Goal: Task Accomplishment & Management: Manage account settings

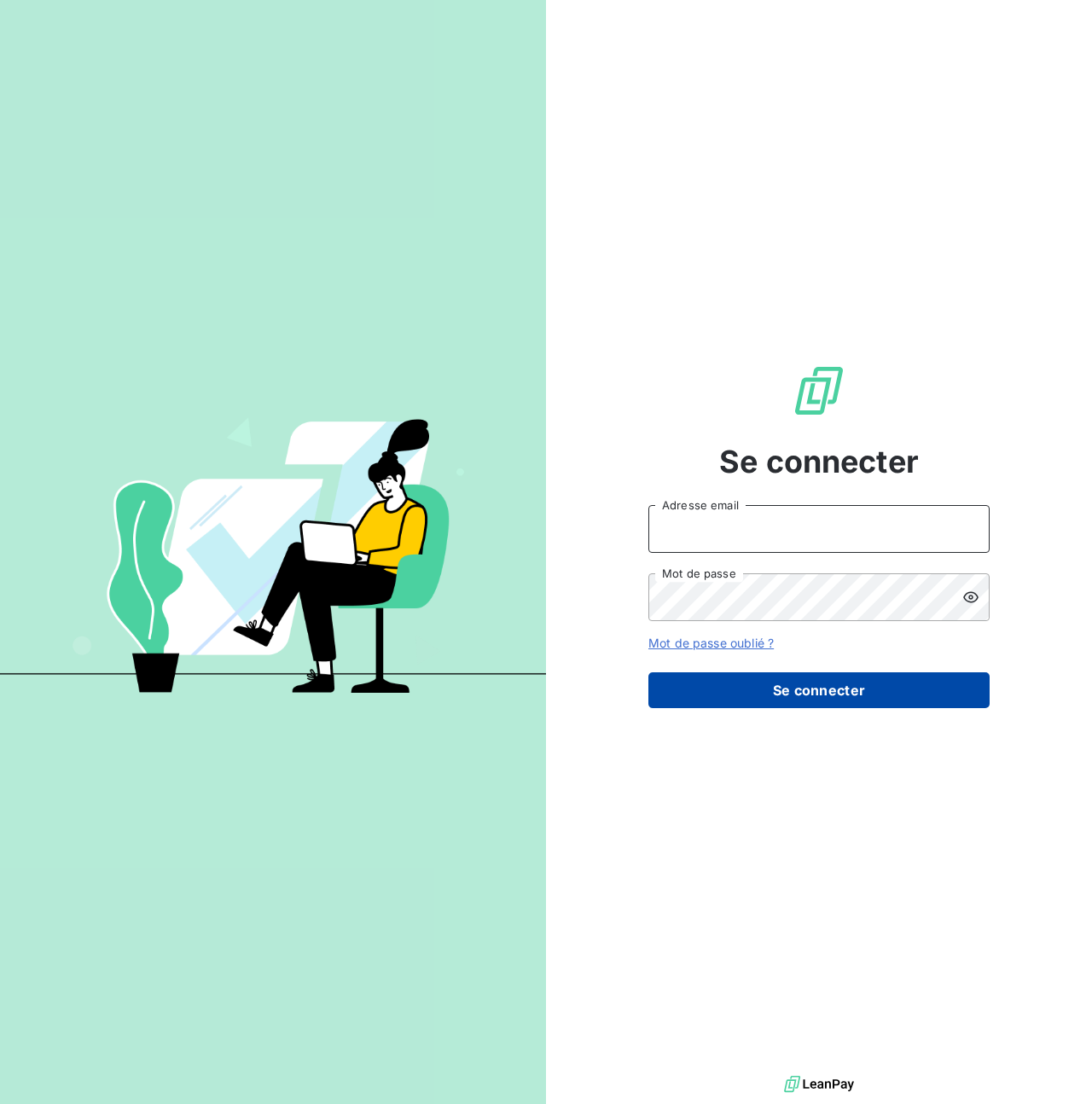
type input "[PERSON_NAME][EMAIL_ADDRESS][PERSON_NAME][DOMAIN_NAME]"
click at [798, 700] on button "Se connecter" at bounding box center [819, 690] width 341 height 36
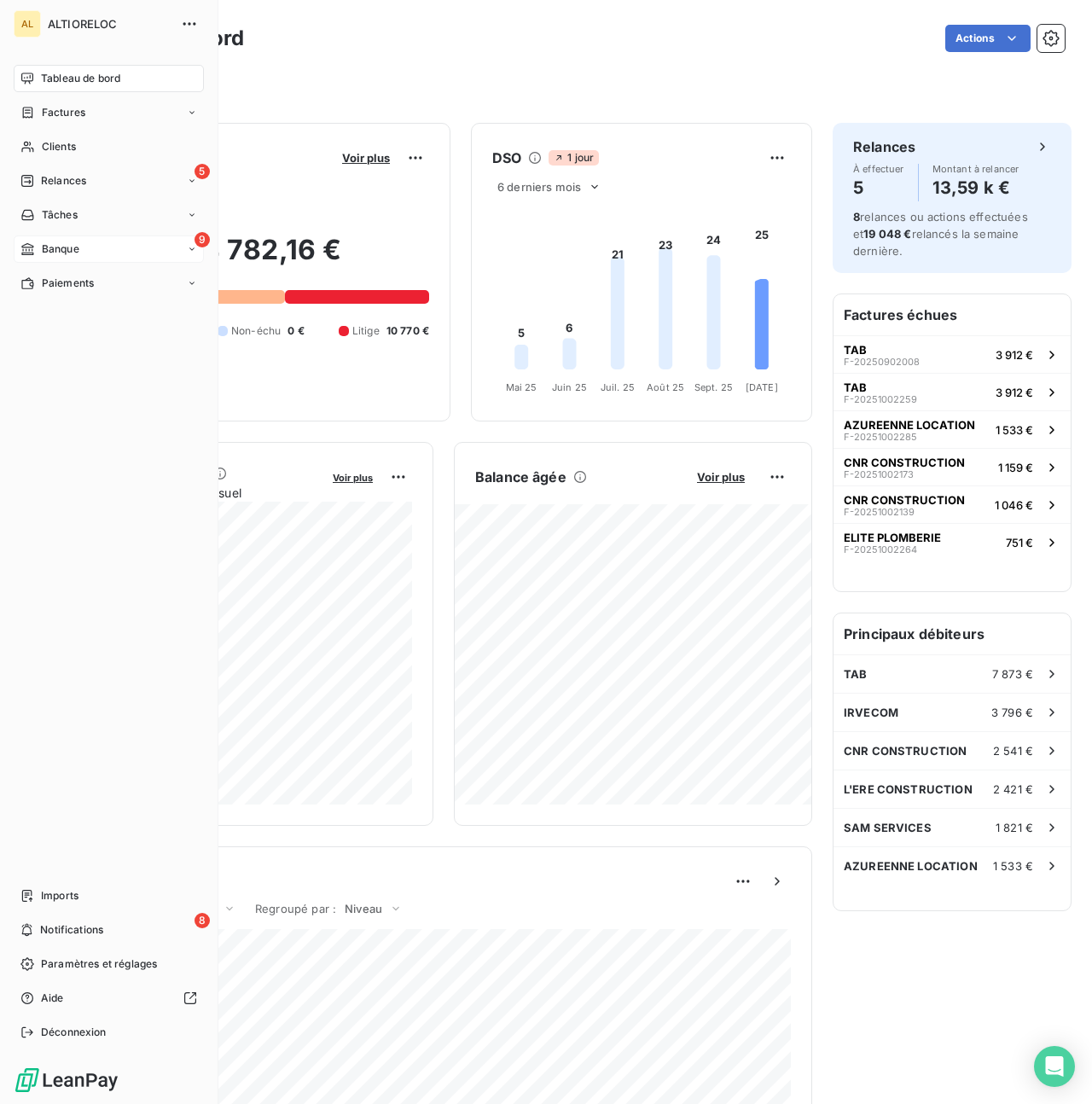
click at [56, 251] on span "Banque" at bounding box center [61, 250] width 37 height 16
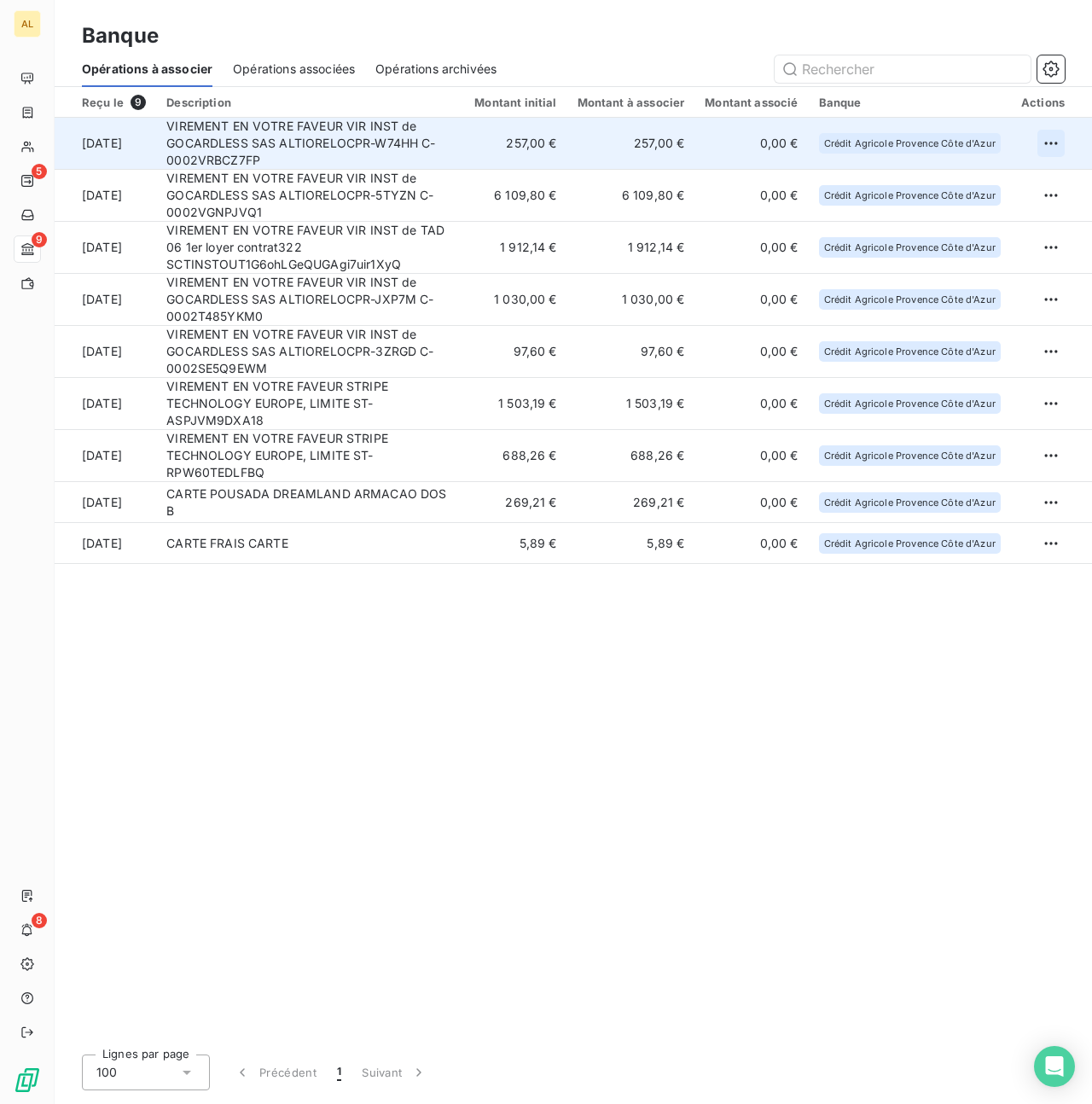
click at [1051, 140] on html "AL 5 9 8 Banque Opérations à associer Opérations associées Opérations archivées…" at bounding box center [546, 552] width 1092 height 1104
click at [1009, 176] on div "Archiver l’opération" at bounding box center [991, 181] width 131 height 27
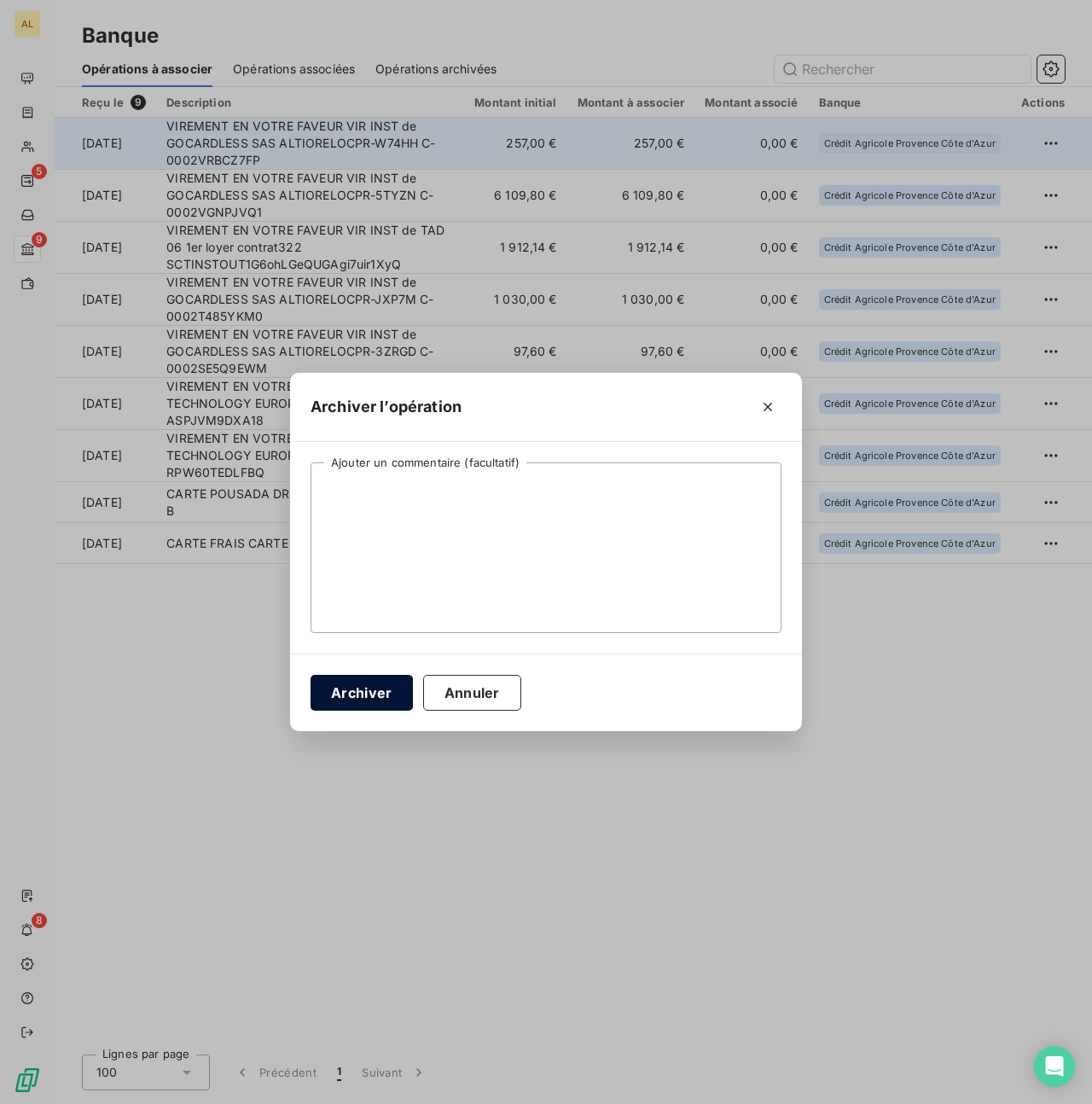
click at [386, 682] on button "Archiver" at bounding box center [361, 693] width 103 height 36
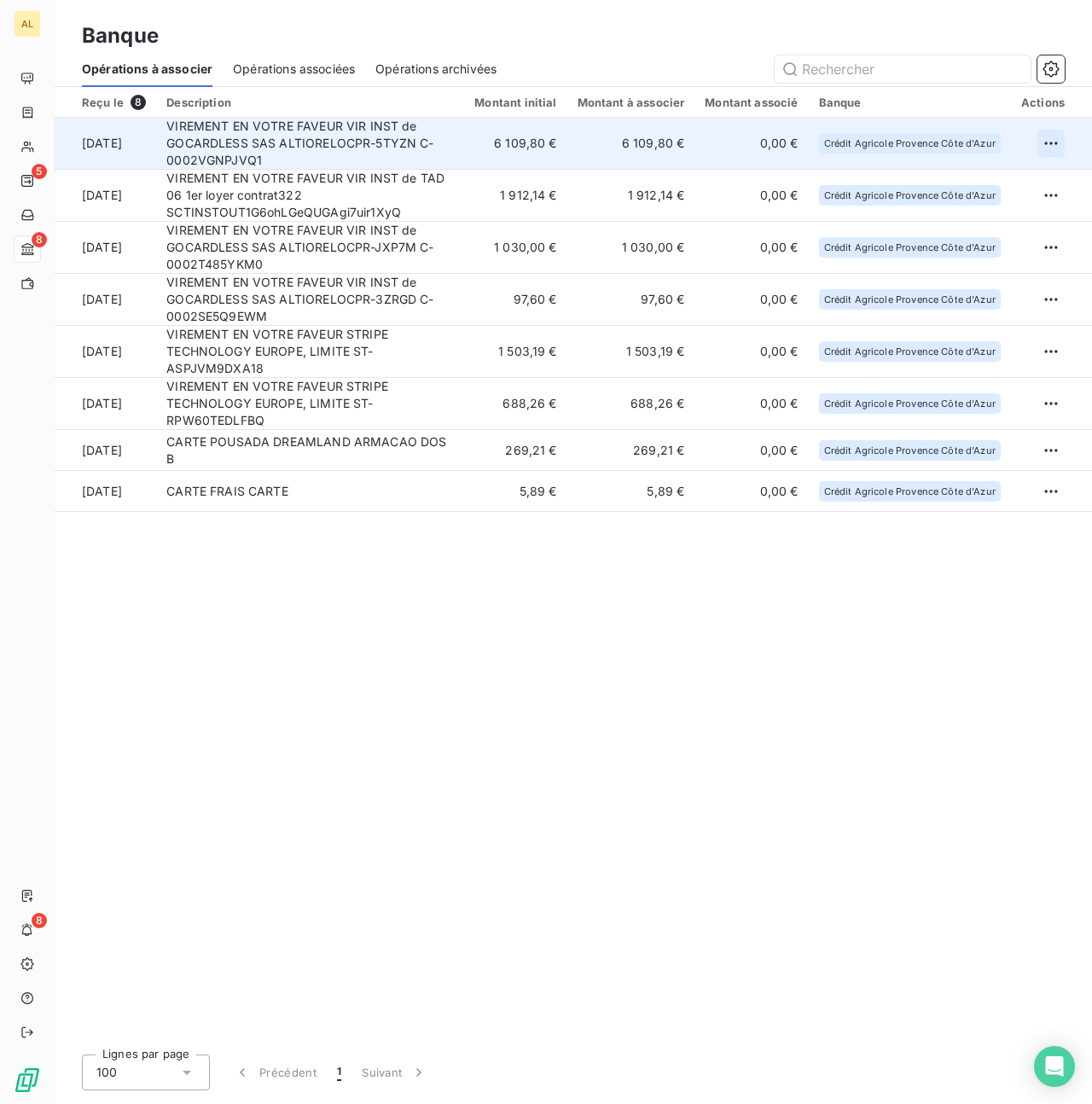
click at [1050, 141] on html "AL 5 8 8 Banque Opérations à associer Opérations associées Opérations archivées…" at bounding box center [546, 552] width 1092 height 1104
click at [970, 180] on div "Archiver l’opération" at bounding box center [991, 181] width 131 height 27
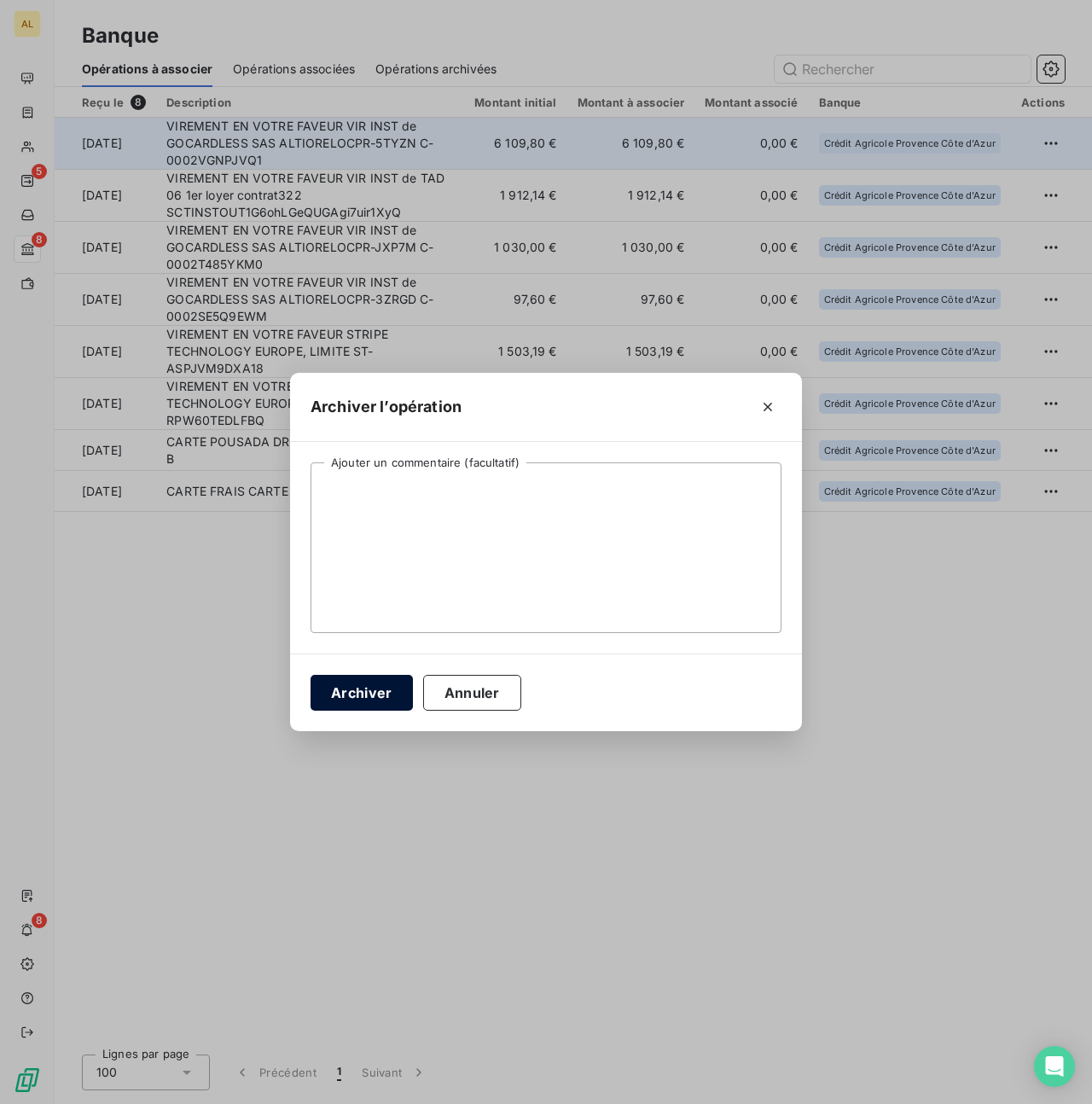
click at [360, 696] on button "Archiver" at bounding box center [361, 693] width 103 height 36
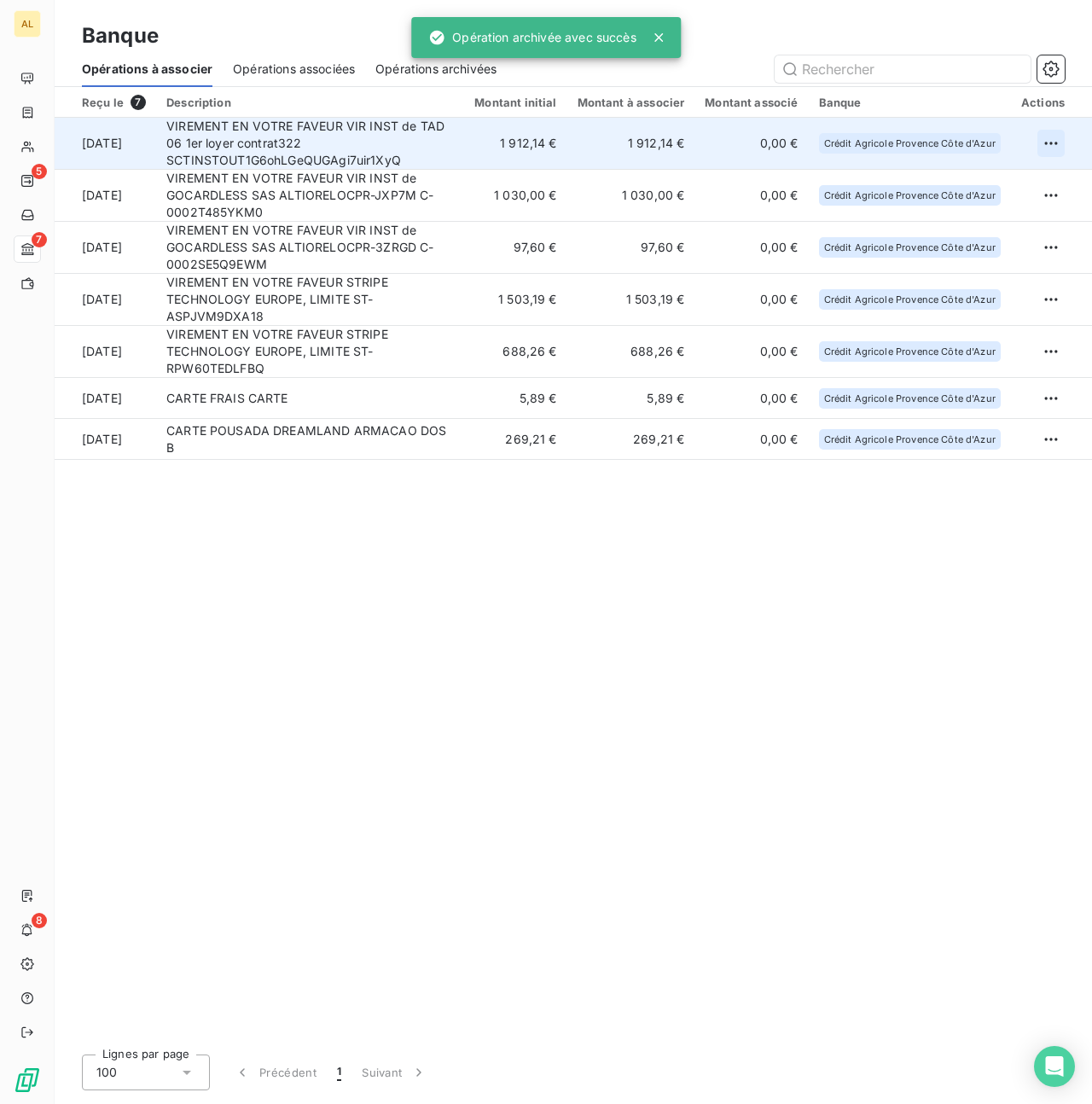
click at [1055, 141] on html "AL 5 7 8 Banque Opérations à associer Opérations associées Opérations archivées…" at bounding box center [546, 552] width 1092 height 1104
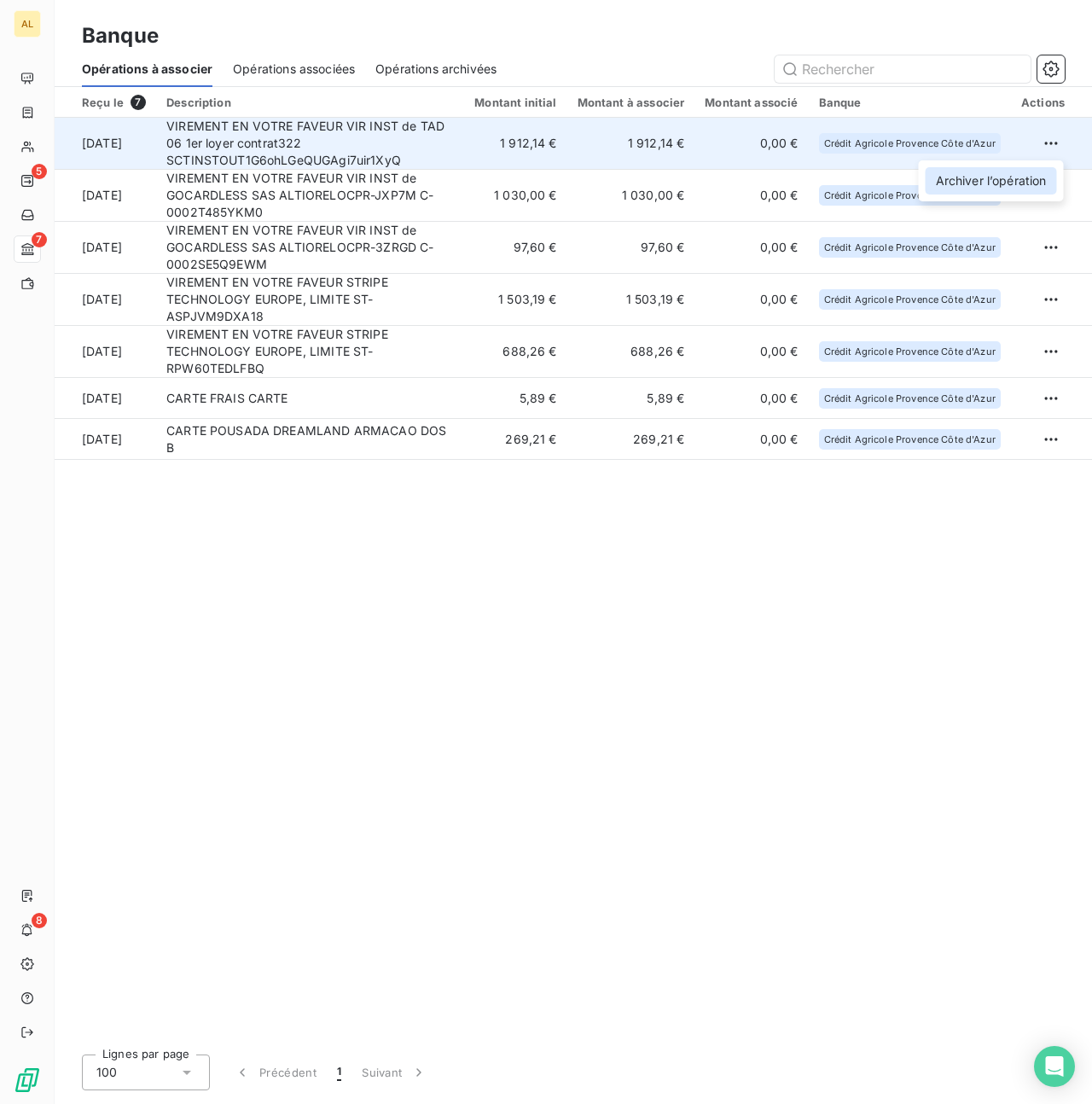
click at [985, 180] on div "Archiver l’opération" at bounding box center [991, 181] width 131 height 27
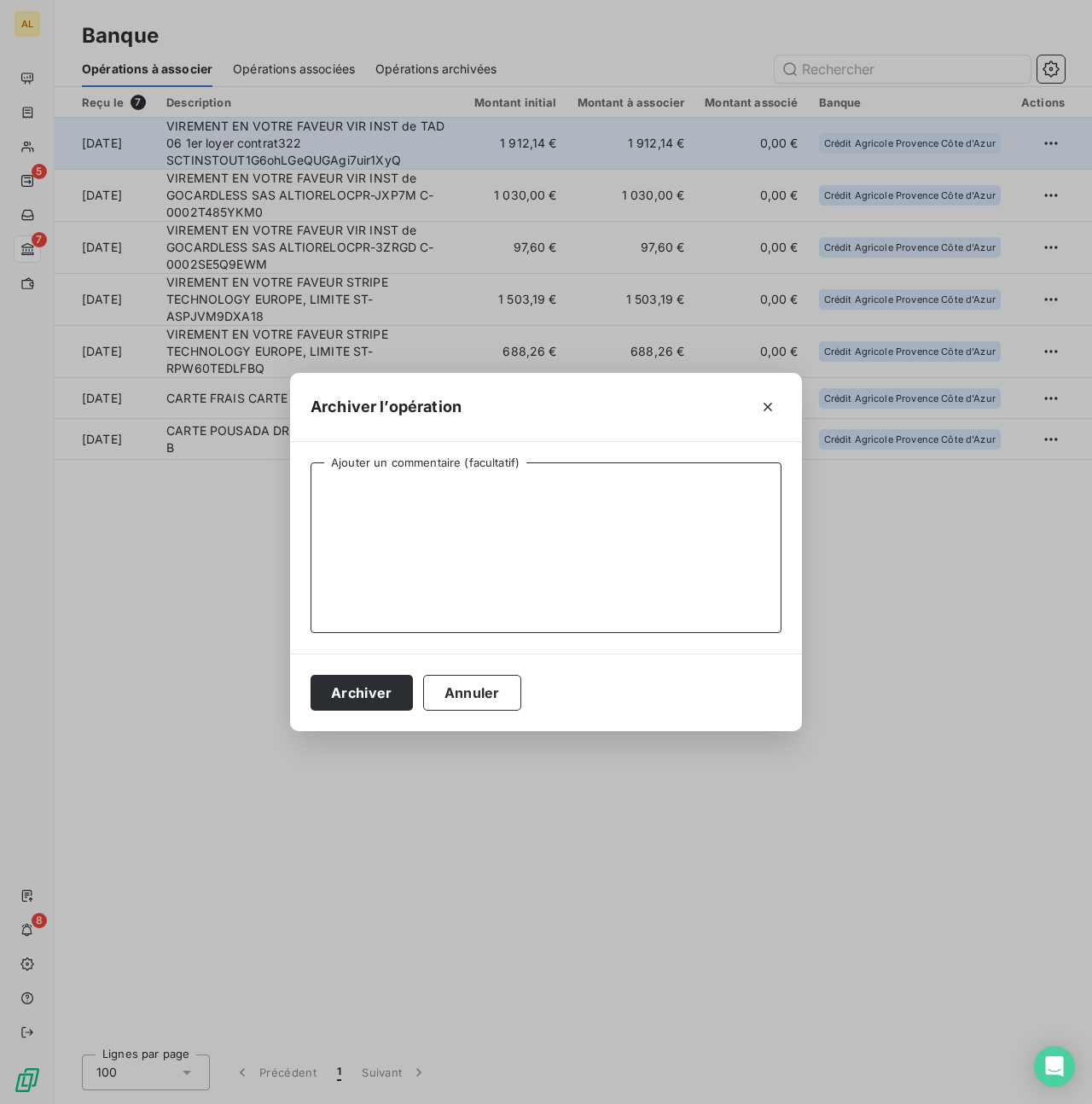
click at [467, 530] on textarea "Ajouter un commentaire (facultatif)" at bounding box center [545, 548] width 471 height 170
type textarea "PAIEMENT 1ER LOYER CTR 322 TAD 06"
click at [364, 696] on button "Archiver" at bounding box center [361, 693] width 103 height 36
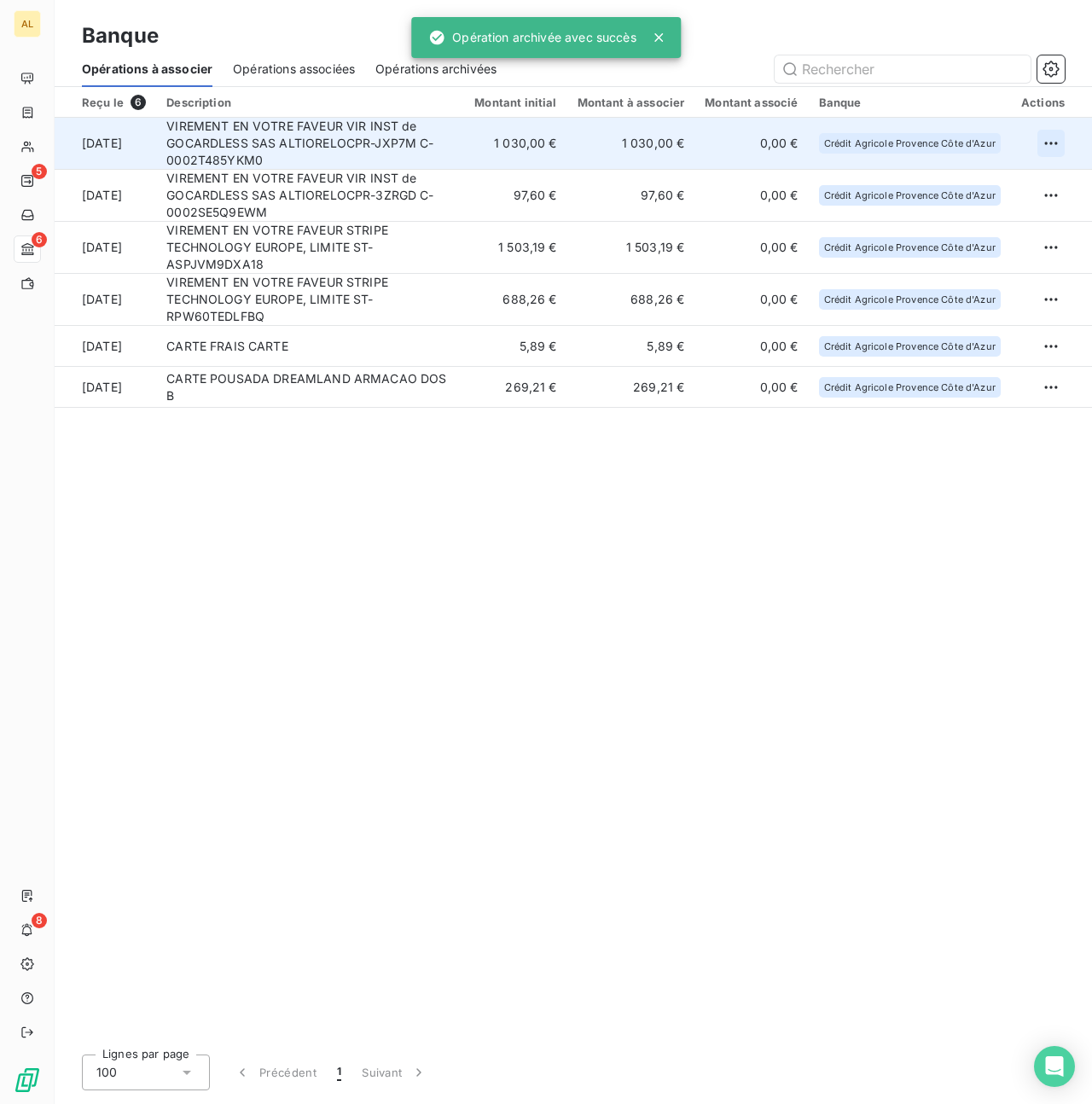
click at [1053, 145] on html "AL 5 6 8 Banque Opérations à associer Opérations associées Opérations archivées…" at bounding box center [546, 552] width 1092 height 1104
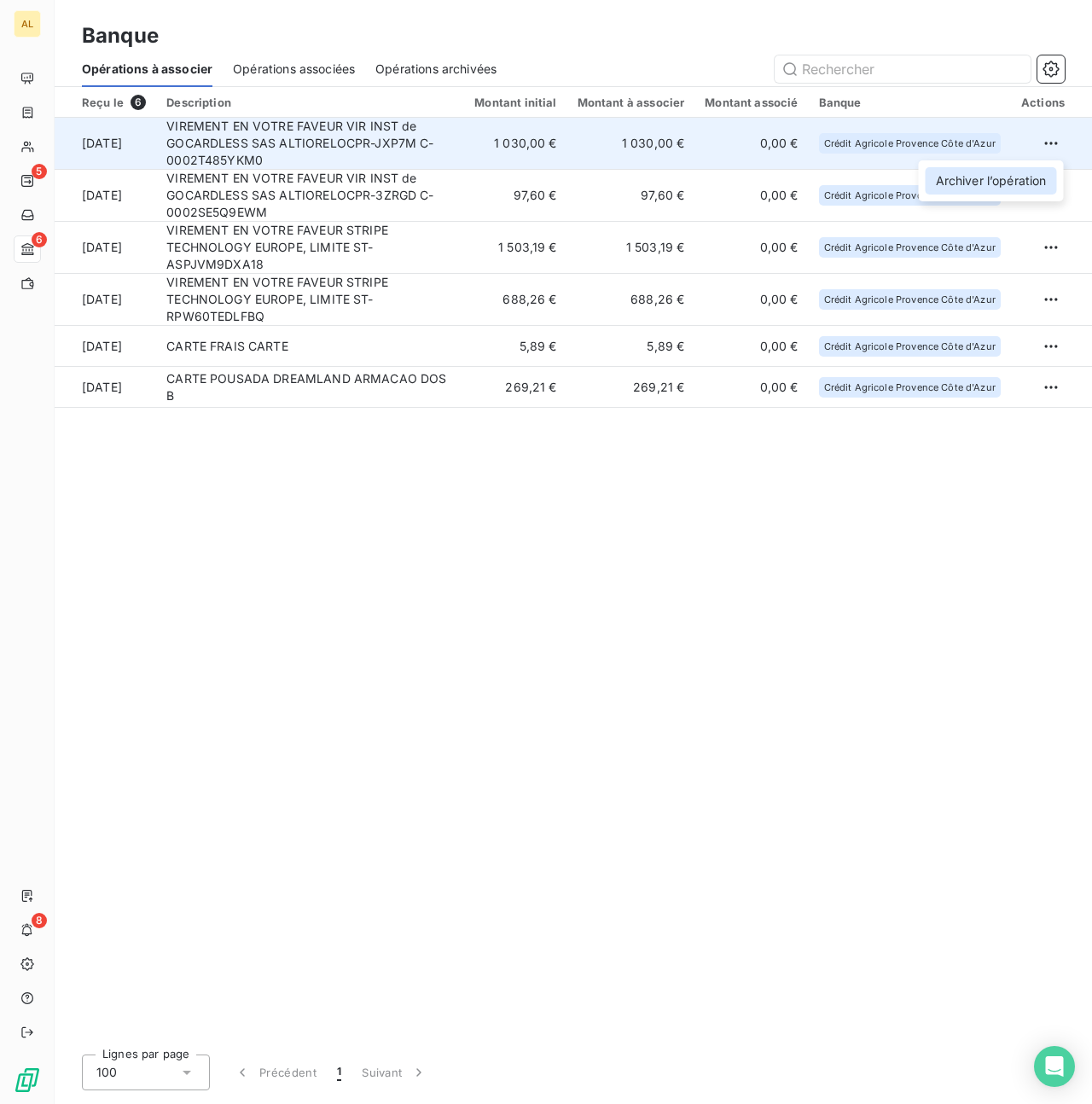
click at [1011, 183] on div "Archiver l’opération" at bounding box center [991, 181] width 131 height 27
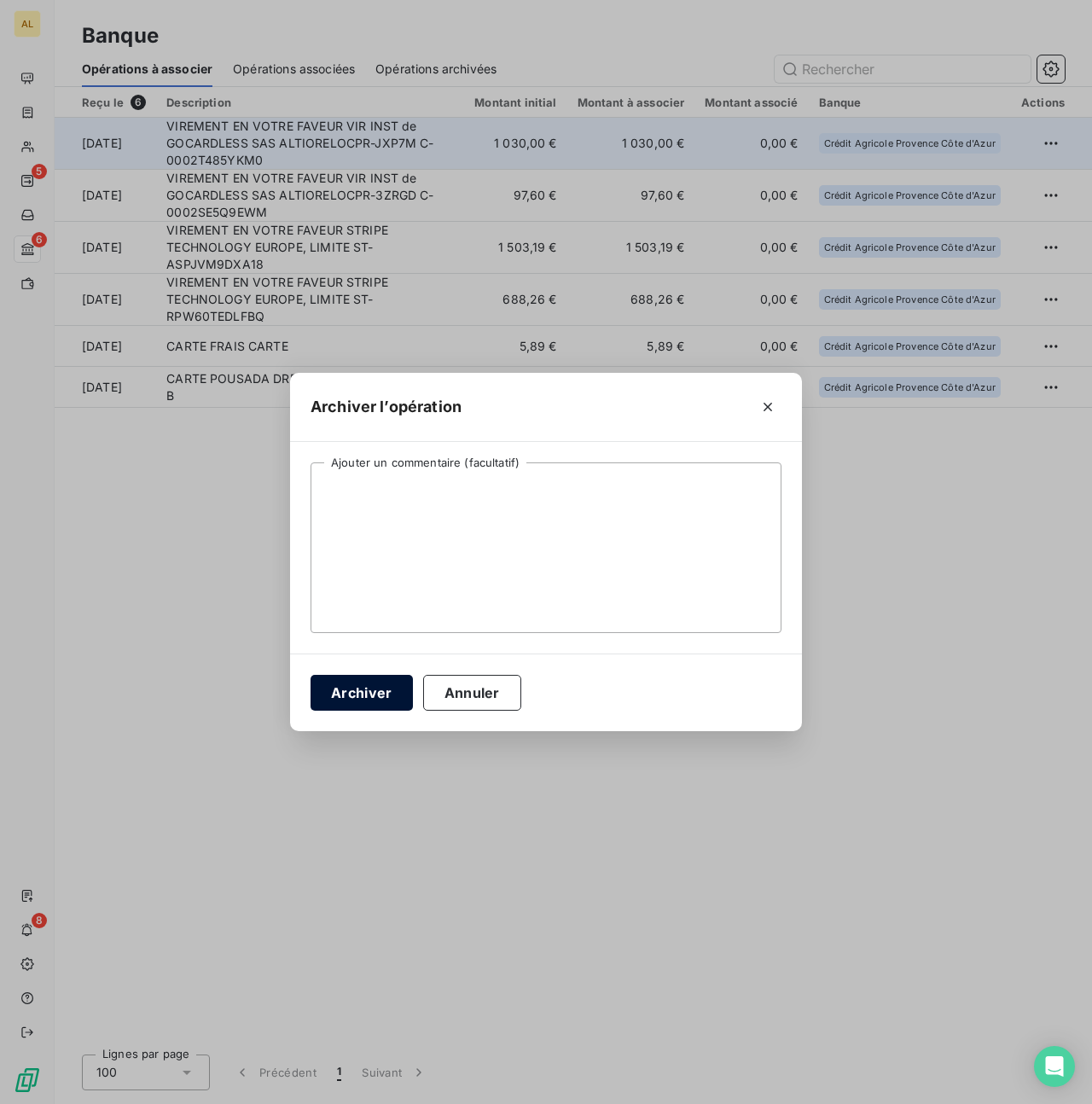
click at [383, 694] on button "Archiver" at bounding box center [361, 693] width 103 height 36
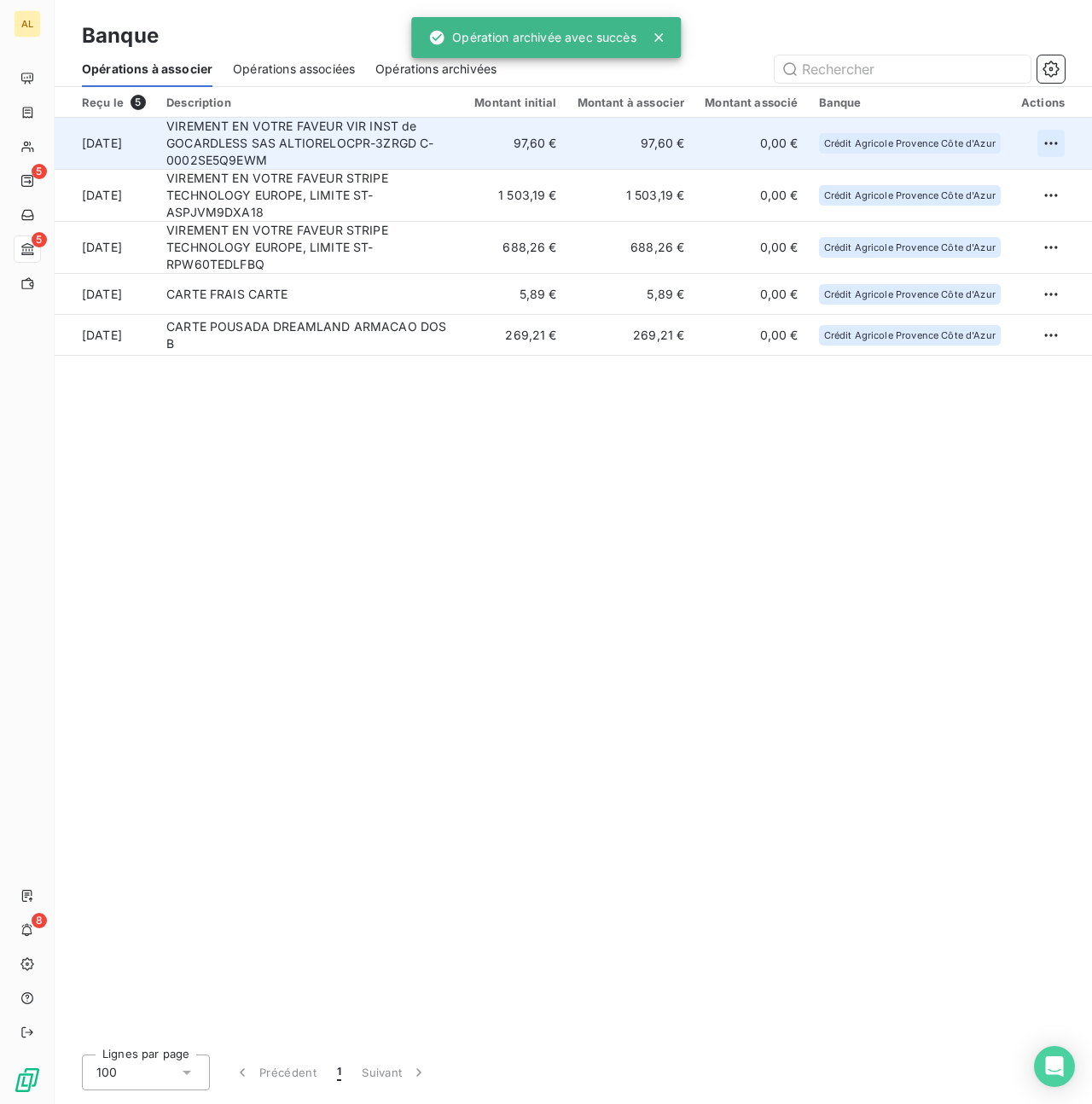
click at [1049, 144] on html "AL 5 5 8 Banque Opérations à associer Opérations associées Opérations archivées…" at bounding box center [546, 552] width 1092 height 1104
click at [954, 190] on div "Archiver l’opération" at bounding box center [991, 181] width 131 height 27
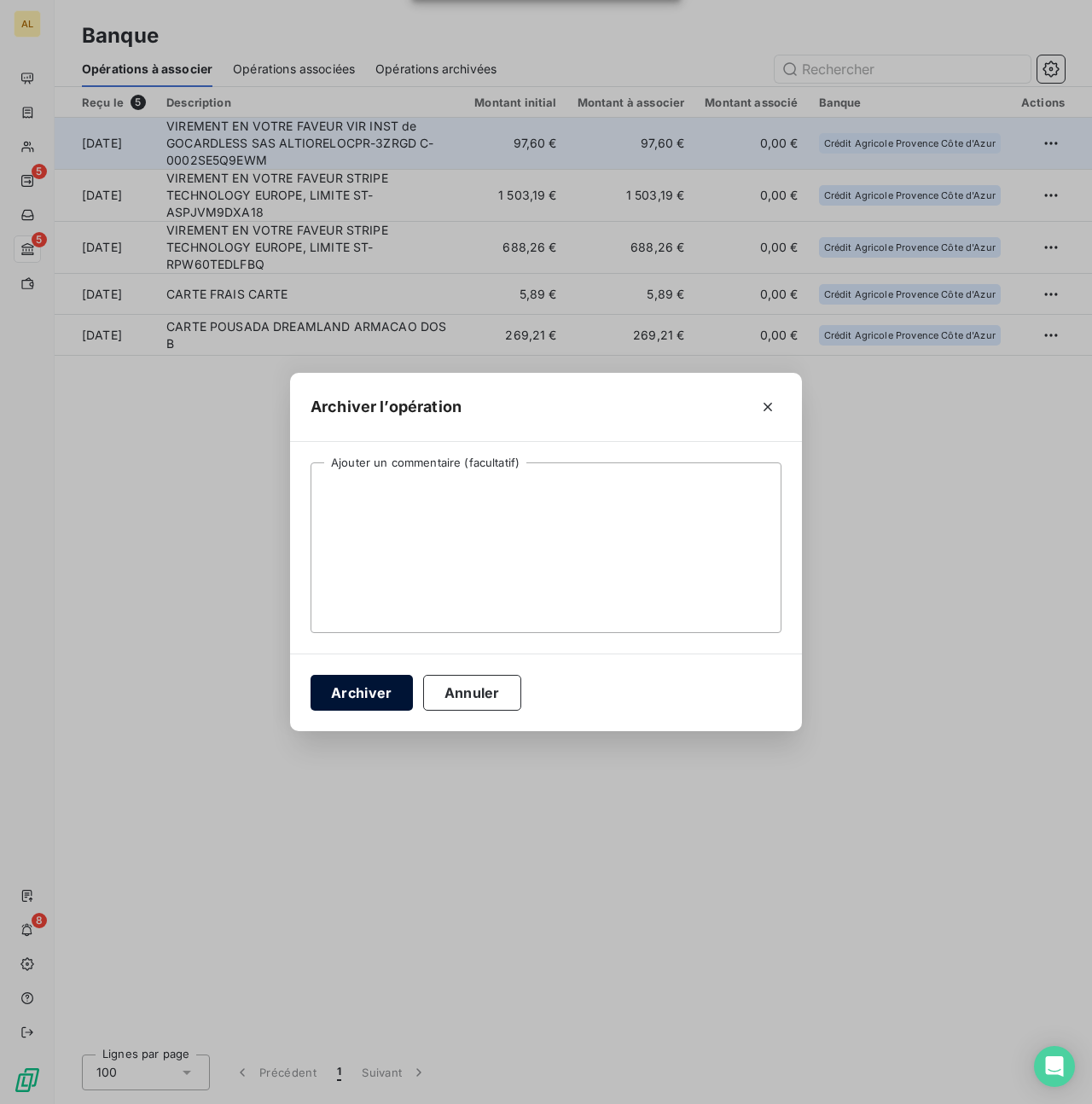
click at [363, 687] on button "Archiver" at bounding box center [361, 693] width 103 height 36
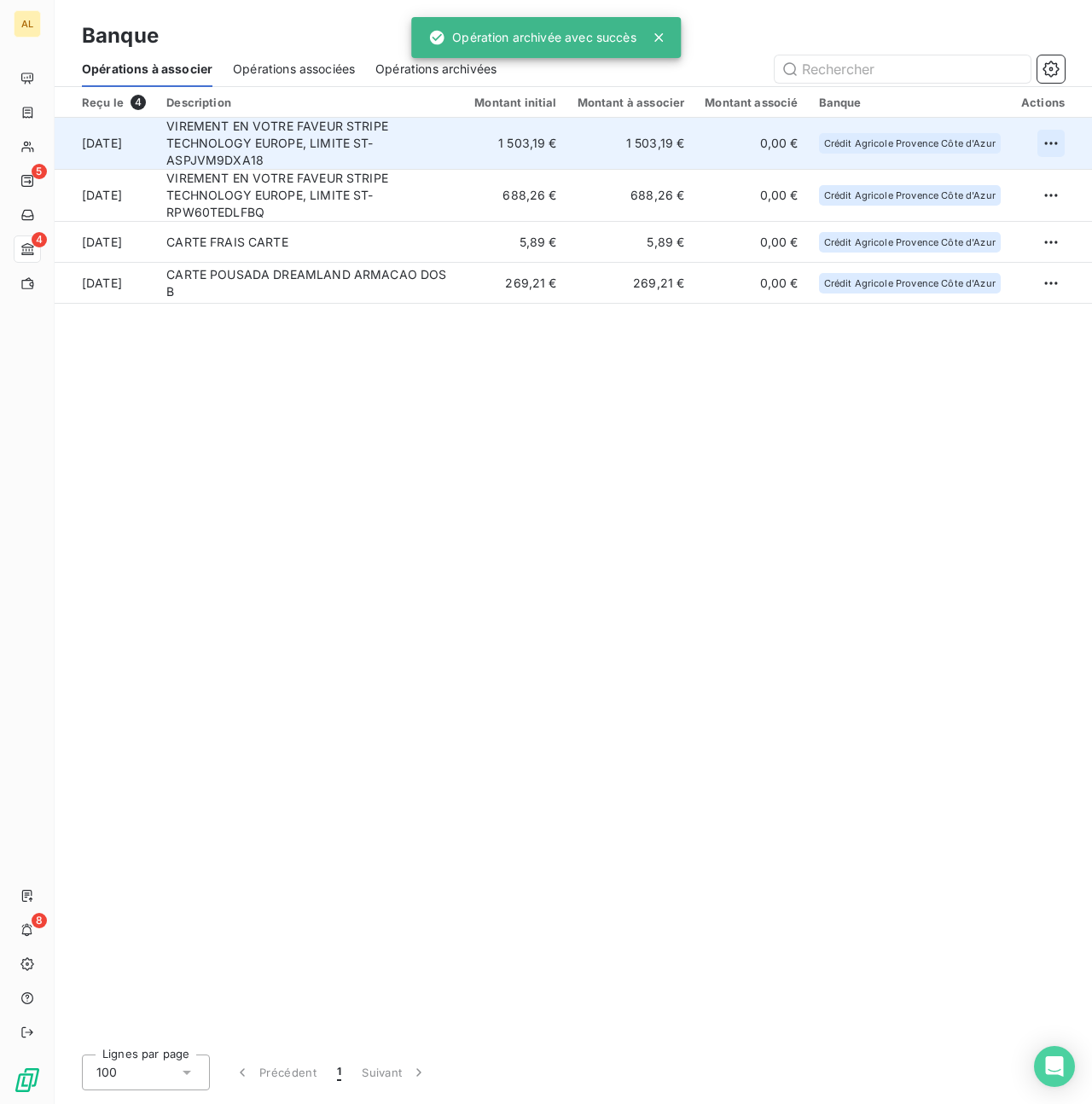
click at [1050, 141] on html "AL 5 4 8 Banque Opérations à associer Opérations associées Opérations archivées…" at bounding box center [546, 552] width 1092 height 1104
click at [960, 193] on div "Archiver l’opération" at bounding box center [991, 181] width 131 height 27
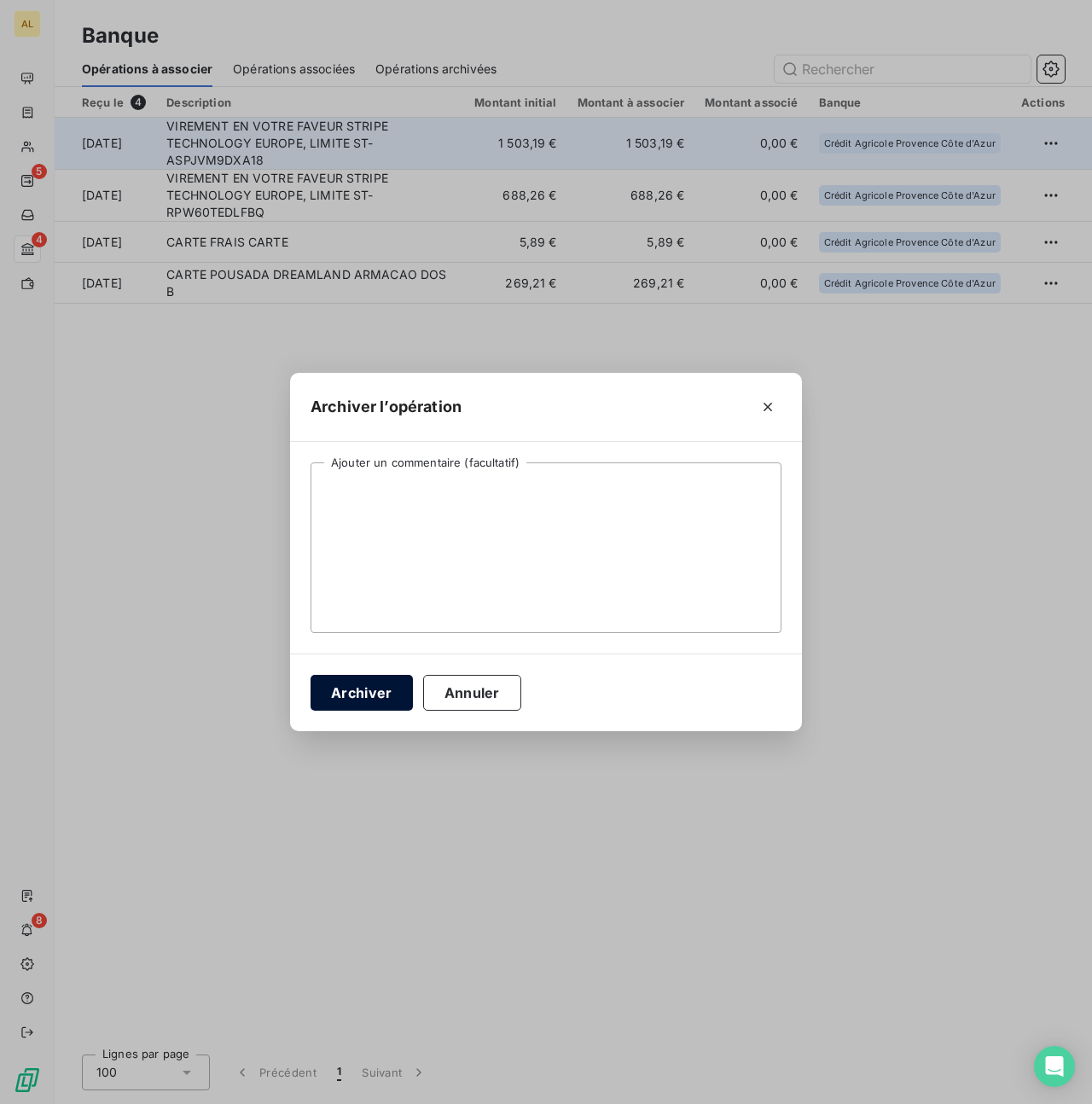
click at [370, 690] on button "Archiver" at bounding box center [361, 693] width 103 height 36
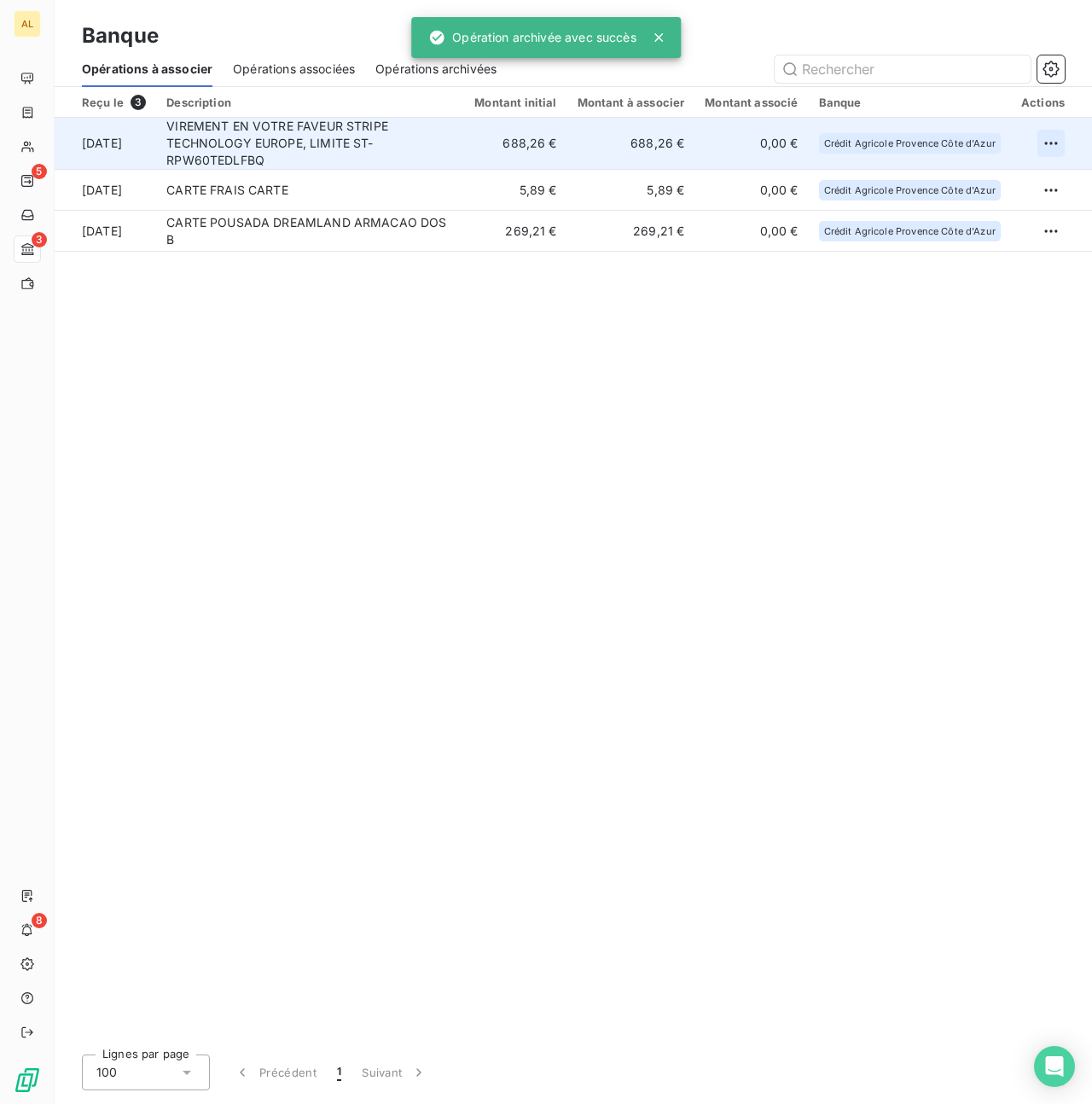
click at [1049, 140] on html "AL 5 3 8 Banque Opérations à associer Opérations associées Opérations archivées…" at bounding box center [546, 552] width 1092 height 1104
click at [953, 182] on div "Archiver l’opération" at bounding box center [991, 181] width 131 height 27
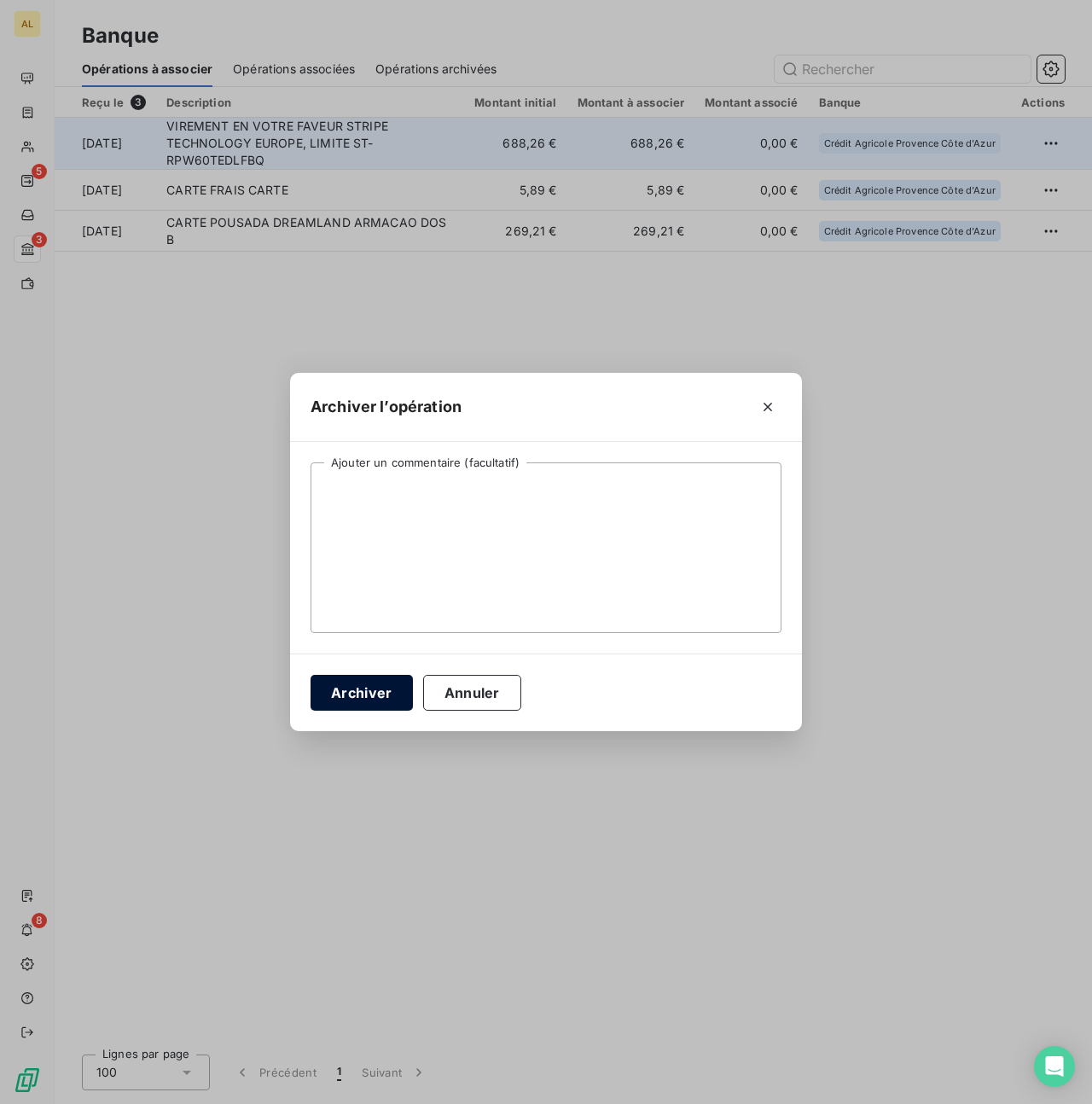
click at [357, 696] on button "Archiver" at bounding box center [361, 693] width 103 height 36
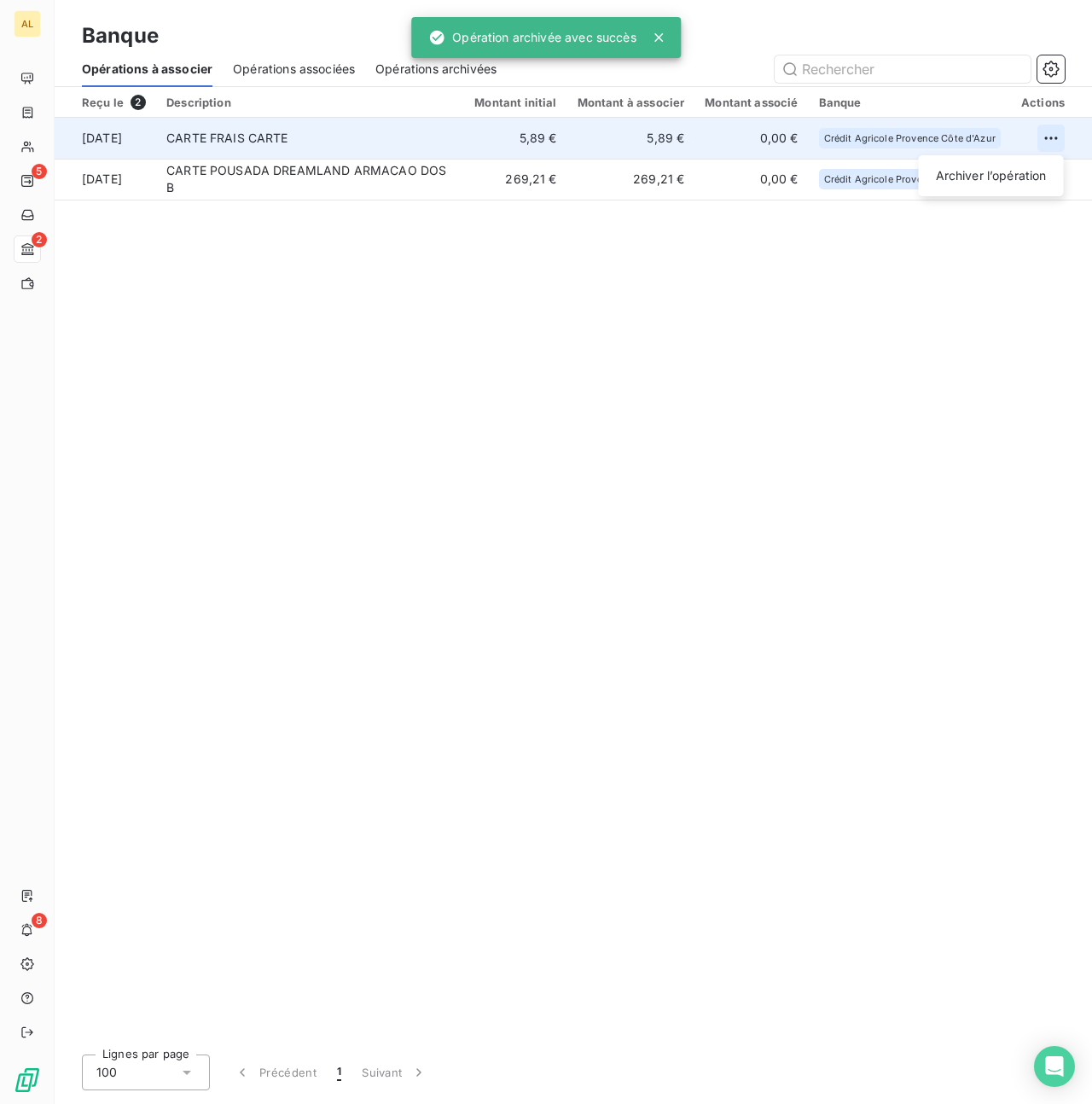
click at [1042, 139] on html "AL 5 2 8 Banque Opérations à associer Opérations associées Opérations archivées…" at bounding box center [546, 552] width 1092 height 1104
click at [996, 169] on div "Archiver l’opération" at bounding box center [991, 176] width 131 height 27
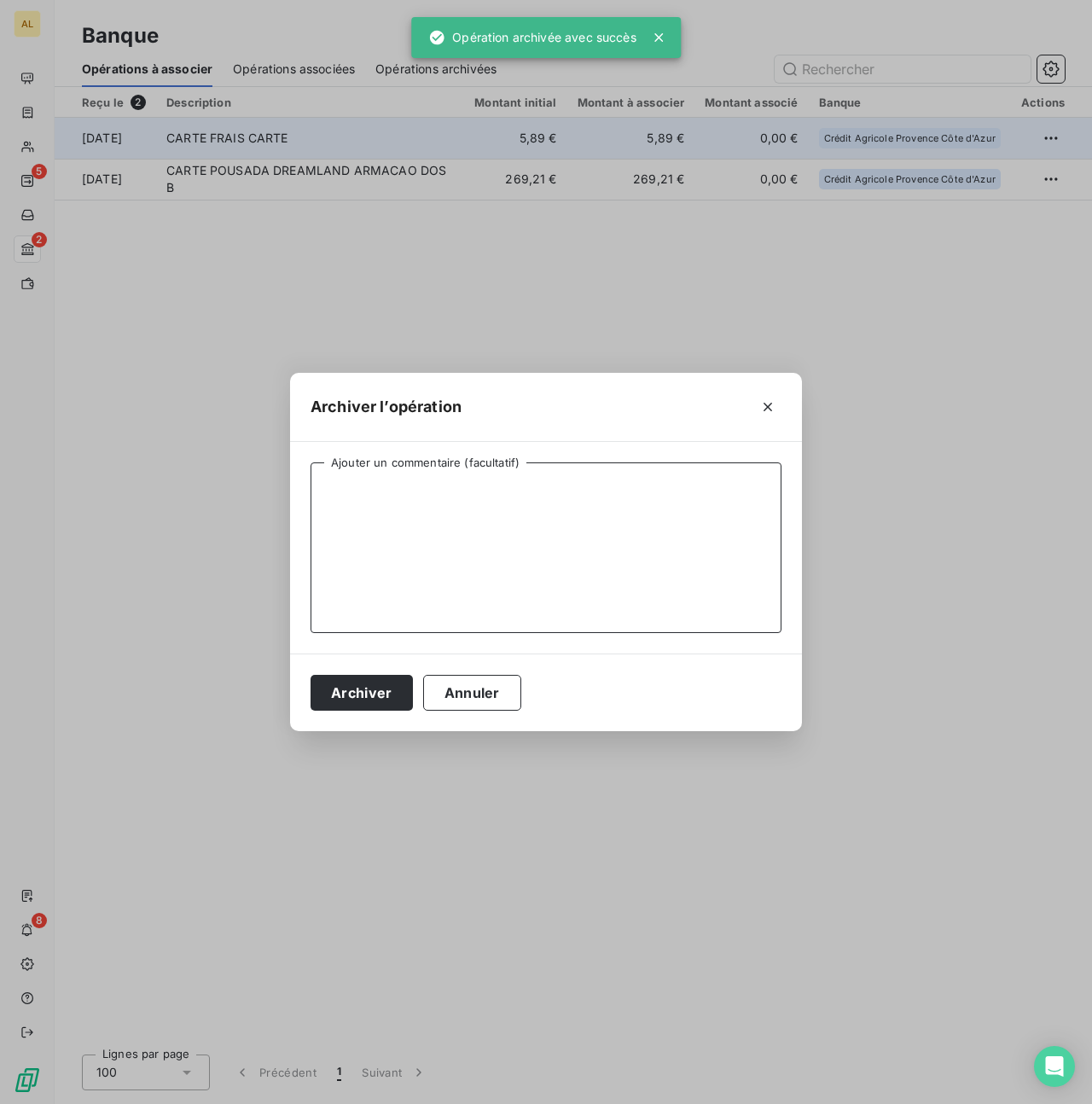
click at [401, 515] on textarea "Ajouter un commentaire (facultatif)" at bounding box center [545, 548] width 471 height 170
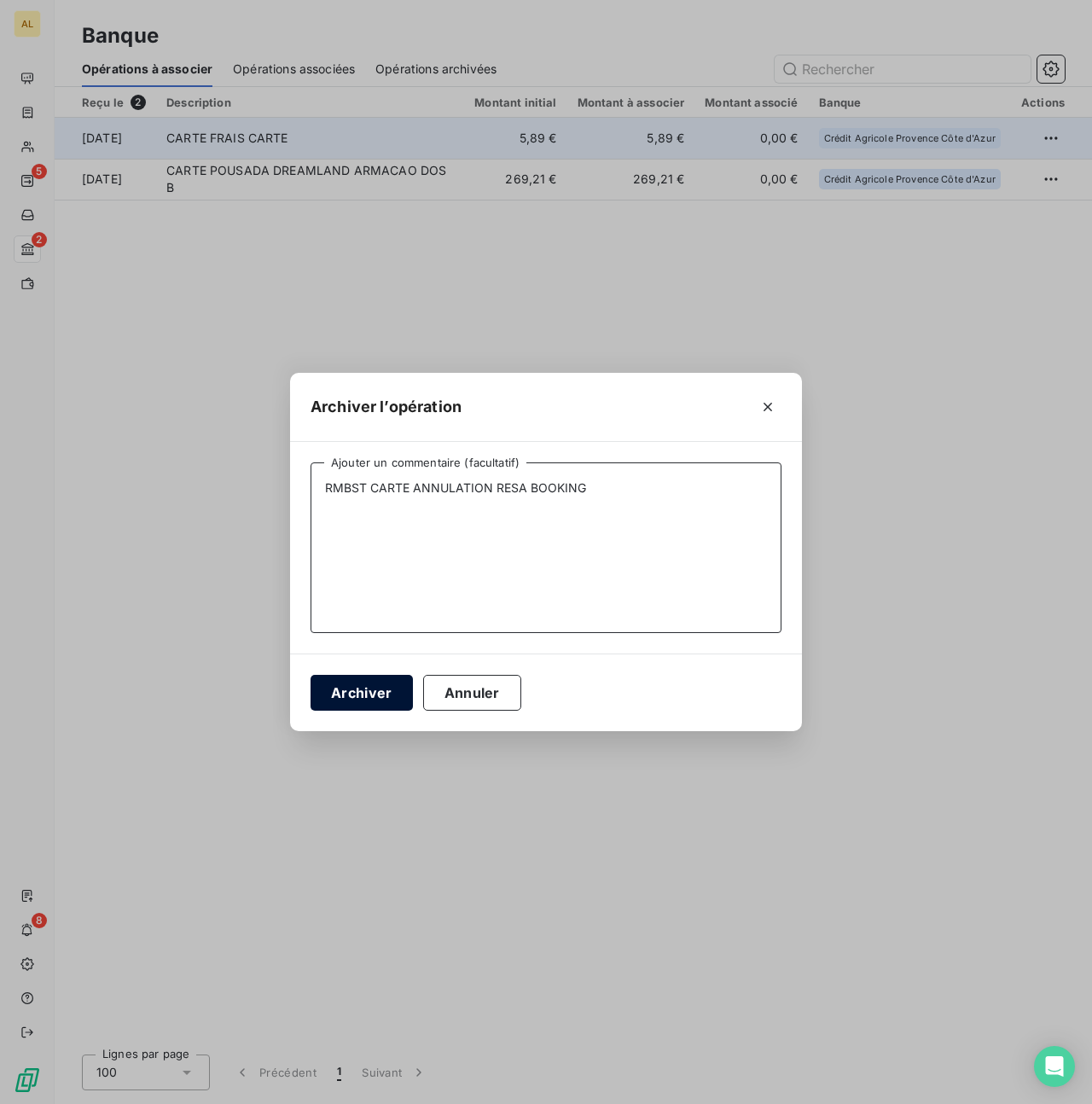
type textarea "RMBST CARTE ANNULATION RESA BOOKING"
click at [347, 687] on button "Archiver" at bounding box center [361, 693] width 103 height 36
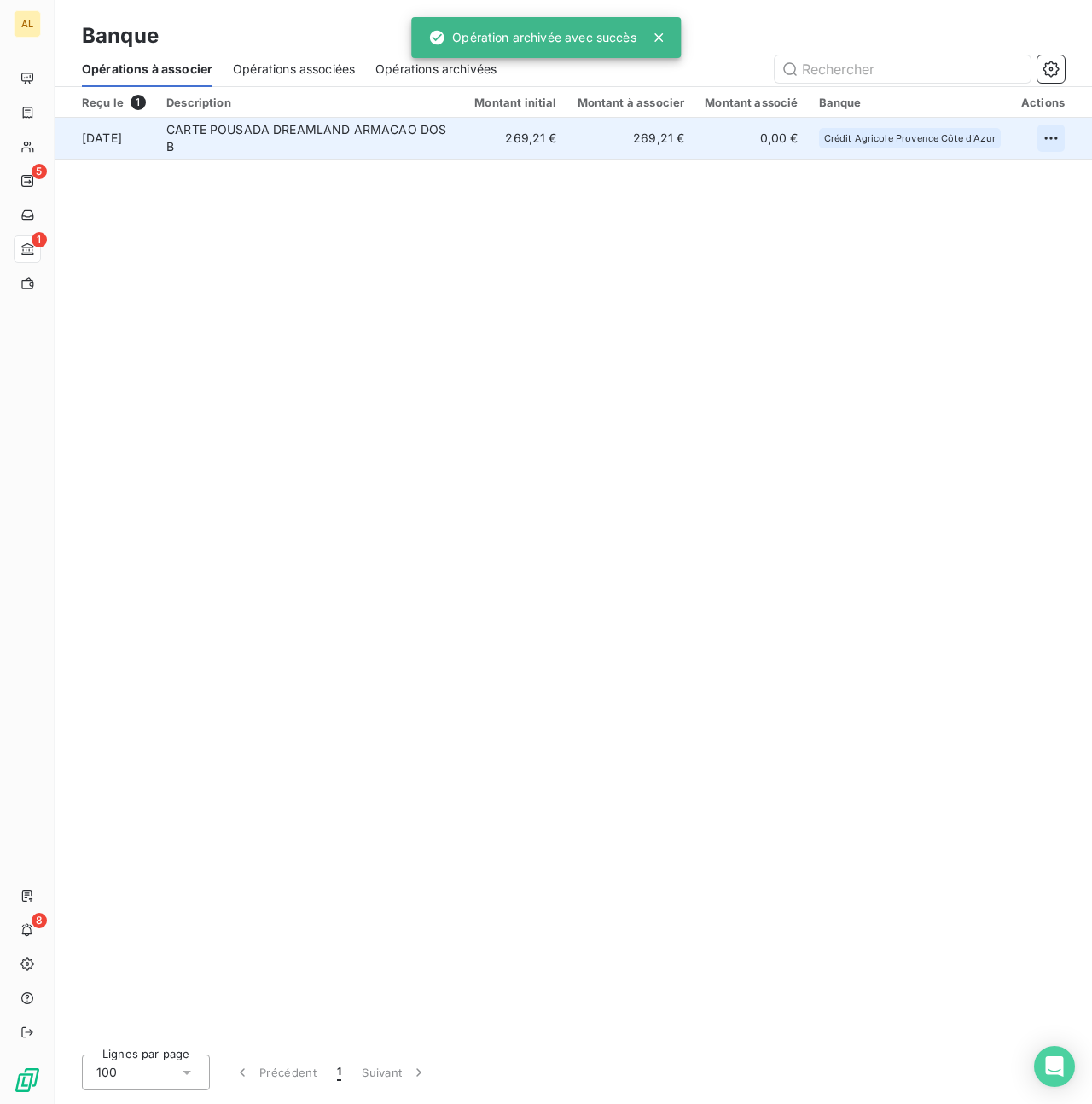
click at [1042, 144] on html "AL 5 1 8 Banque Opérations à associer Opérations associées Opérations archivées…" at bounding box center [546, 552] width 1092 height 1104
click at [1007, 176] on div "Archiver l’opération" at bounding box center [991, 176] width 131 height 27
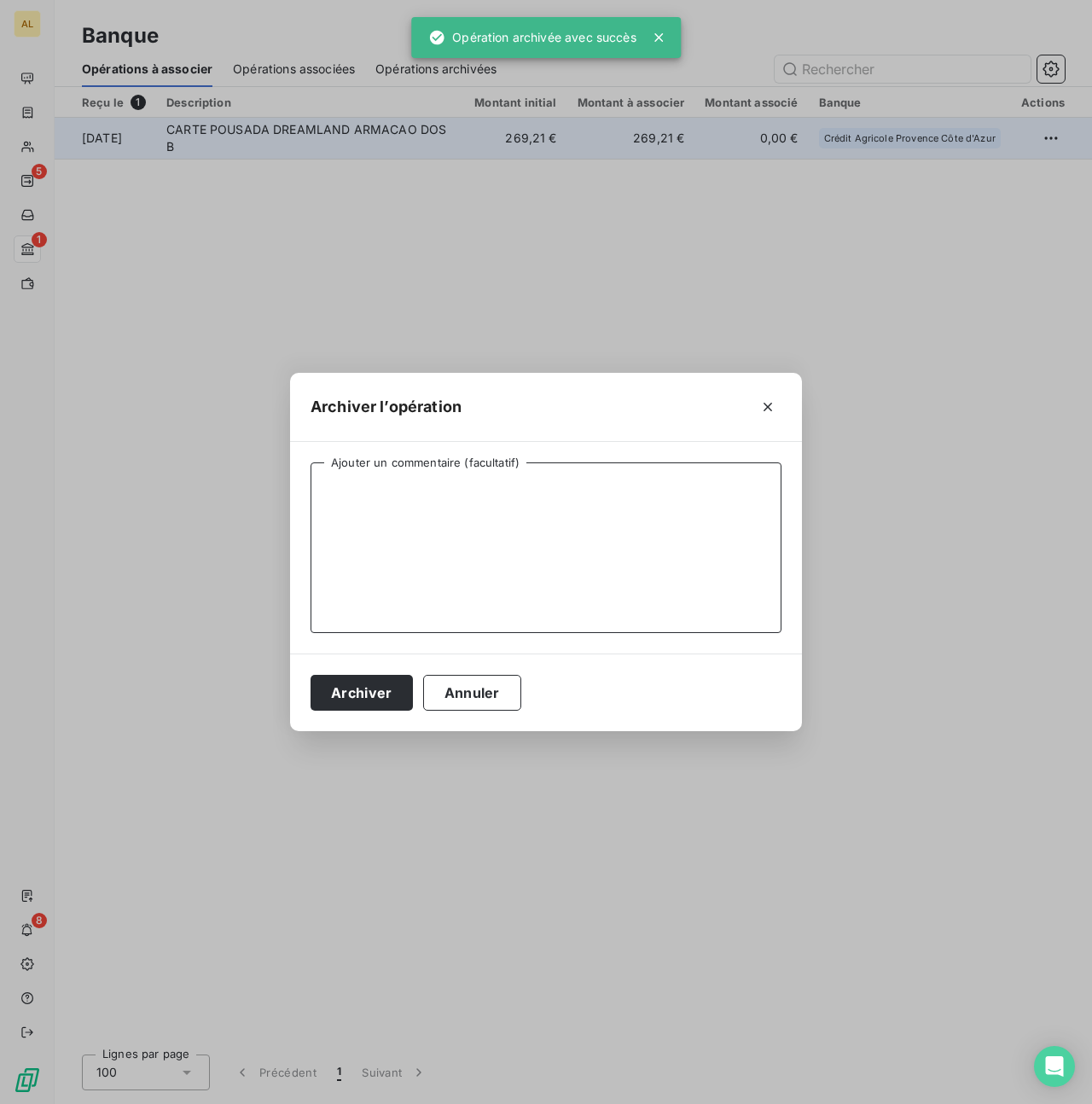
click at [585, 481] on textarea "Ajouter un commentaire (facultatif)" at bounding box center [545, 548] width 471 height 170
paste textarea "RMBST CARTE ANNULATION RESA BOOKING"
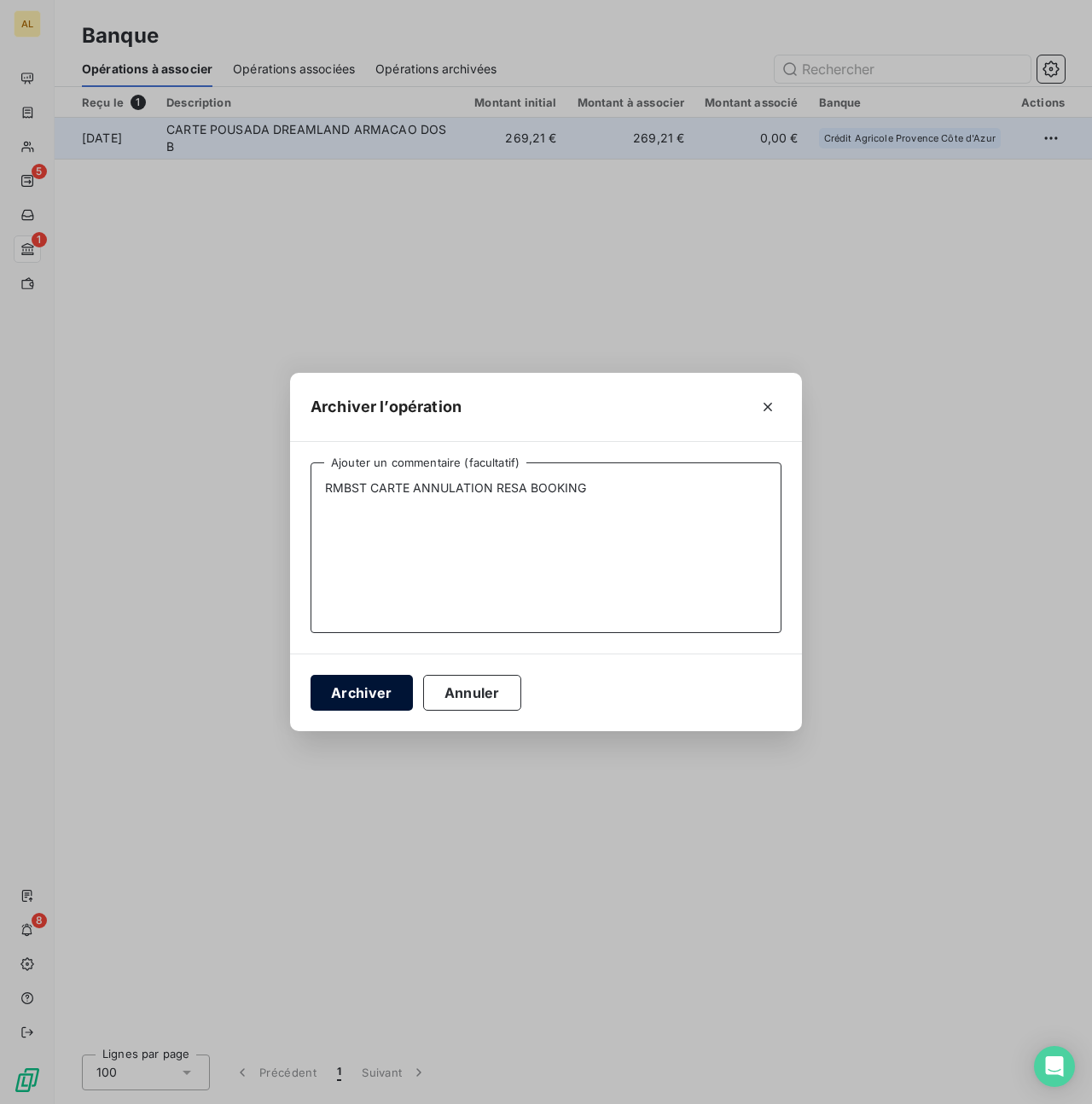
type textarea "RMBST CARTE ANNULATION RESA BOOKING"
click at [383, 688] on button "Archiver" at bounding box center [361, 693] width 103 height 36
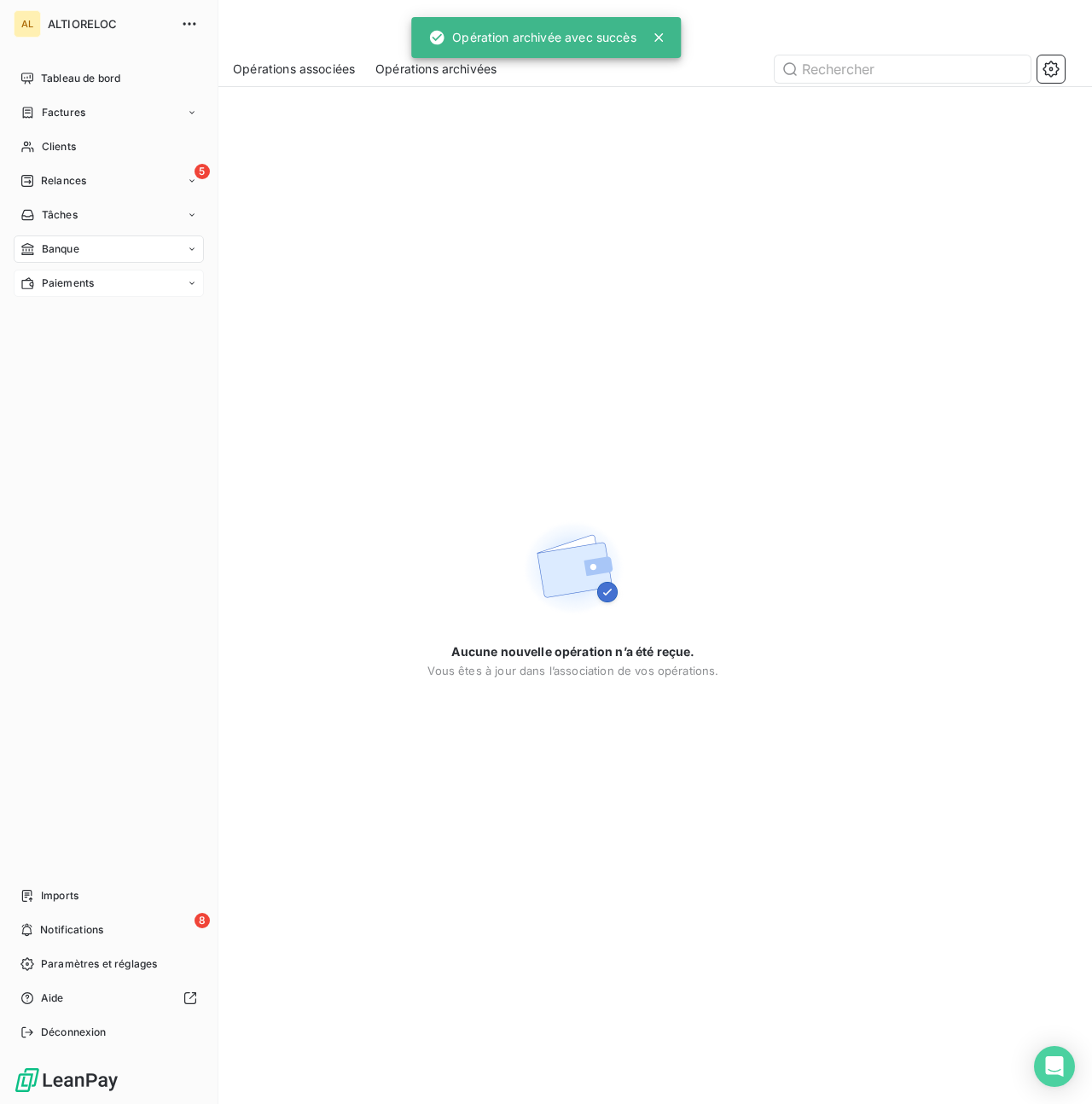
click at [37, 285] on div "Paiements" at bounding box center [57, 284] width 73 height 16
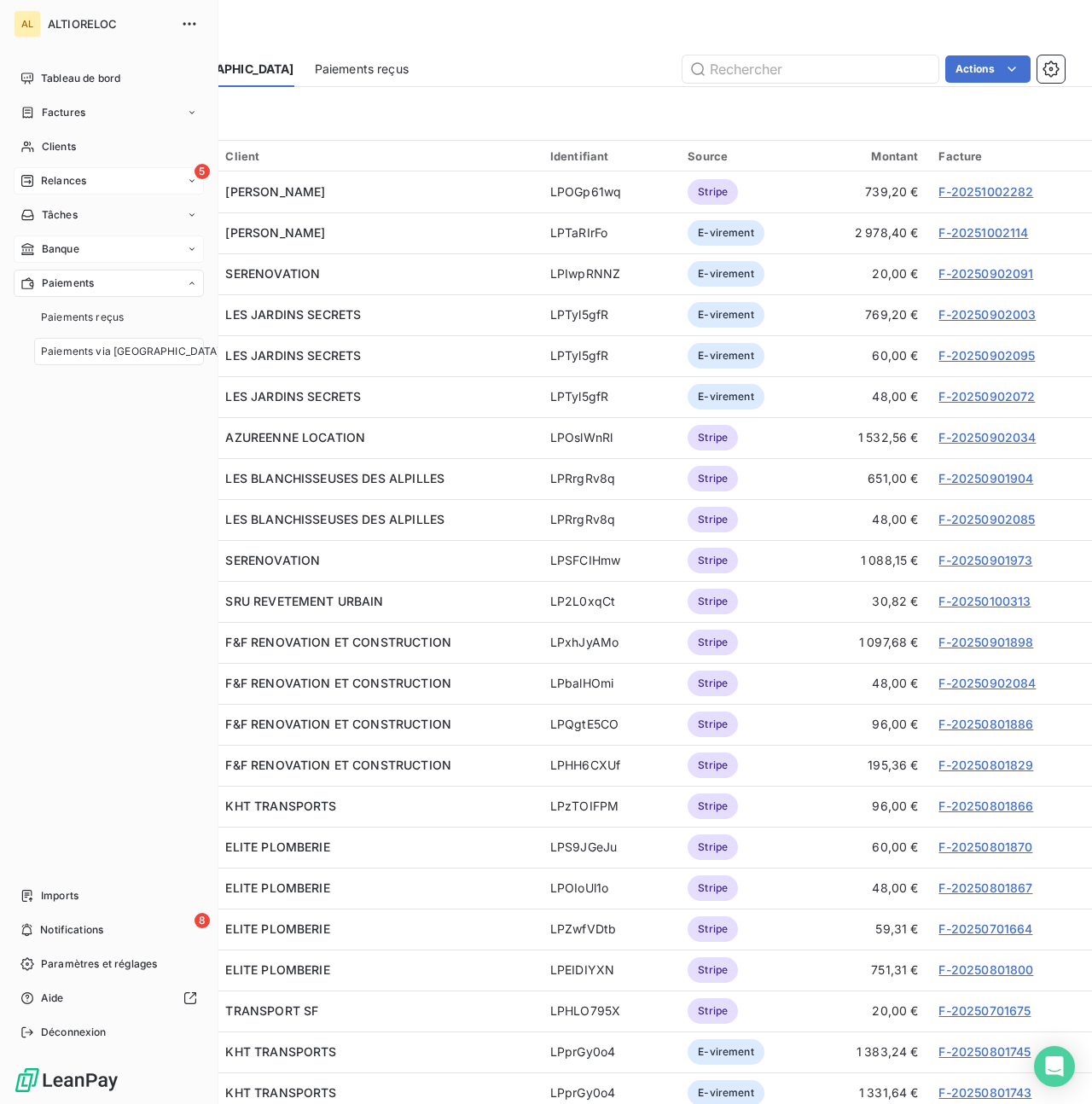
click at [65, 176] on span "Relances" at bounding box center [64, 181] width 45 height 16
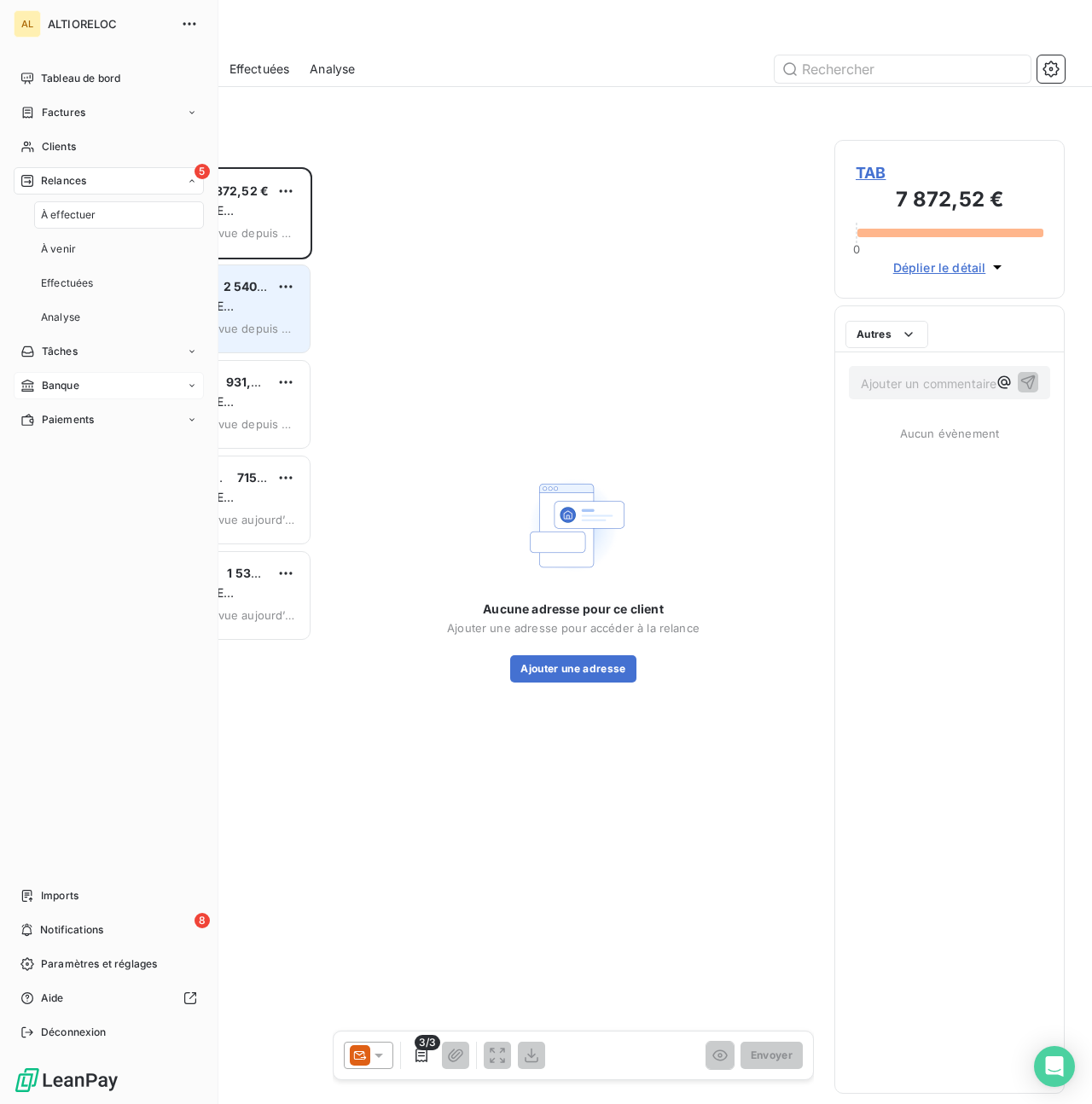
scroll to position [937, 230]
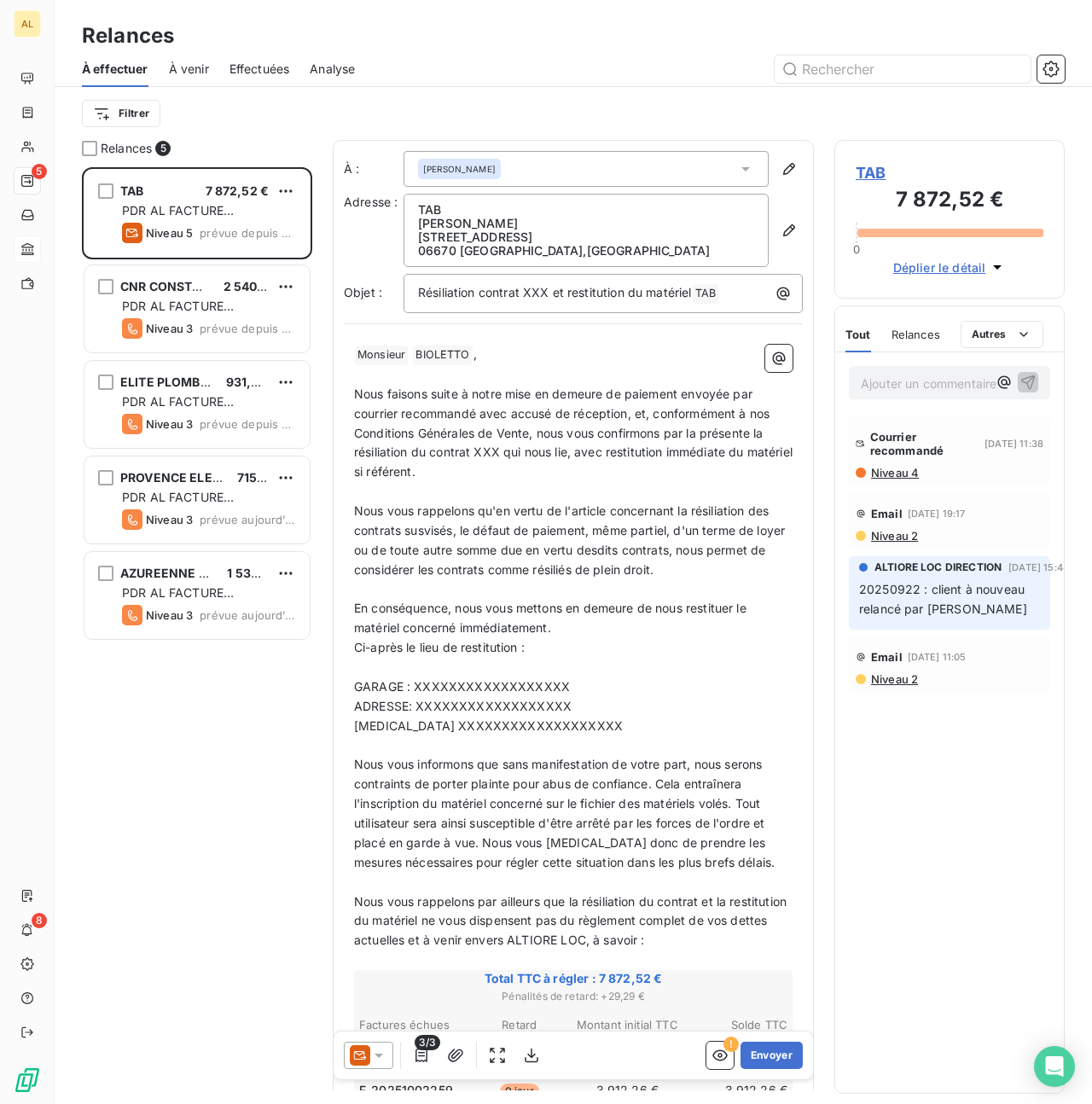
click at [381, 1053] on icon at bounding box center [378, 1055] width 17 height 17
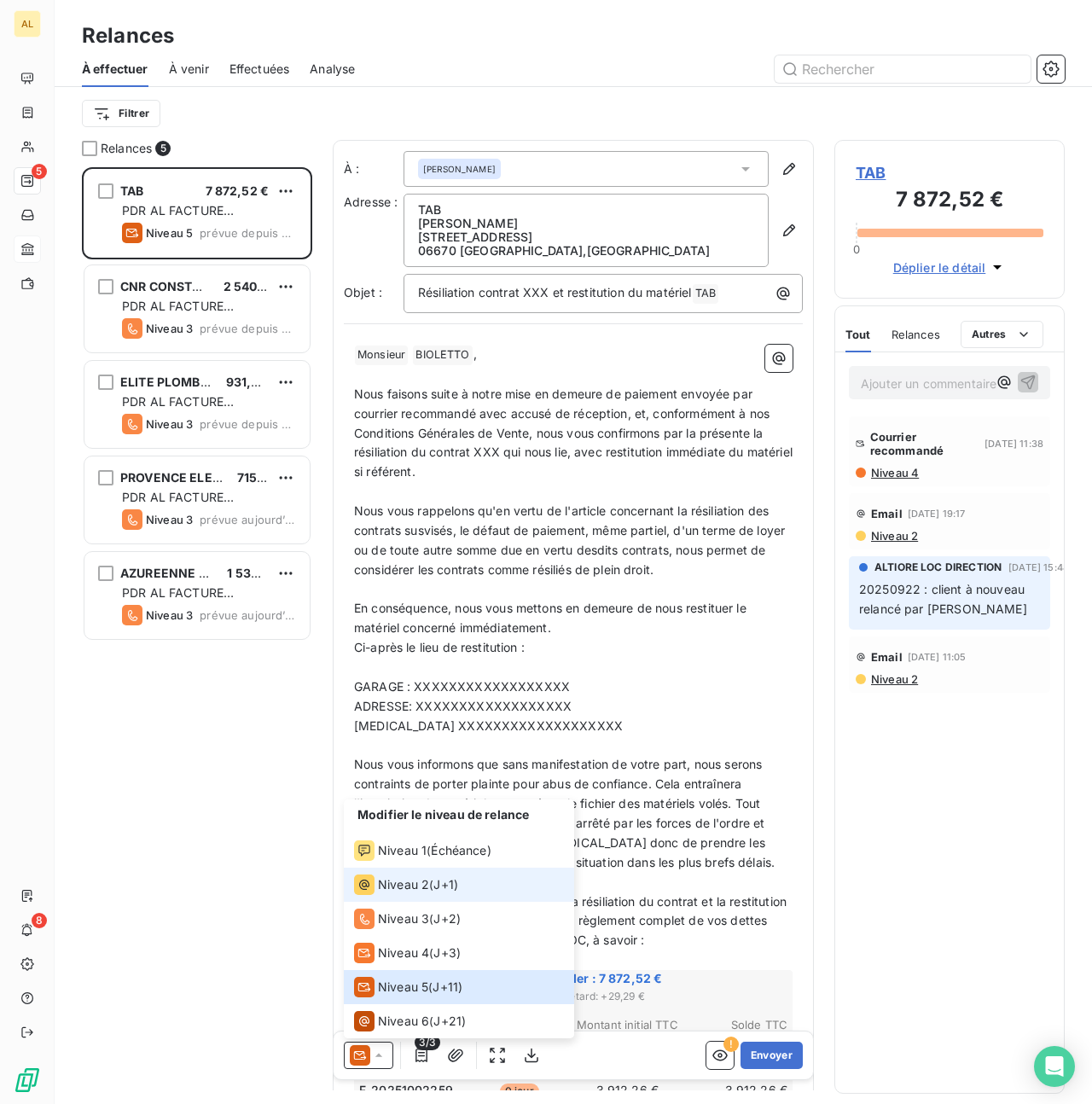
click at [395, 879] on span "Niveau 2" at bounding box center [403, 884] width 51 height 17
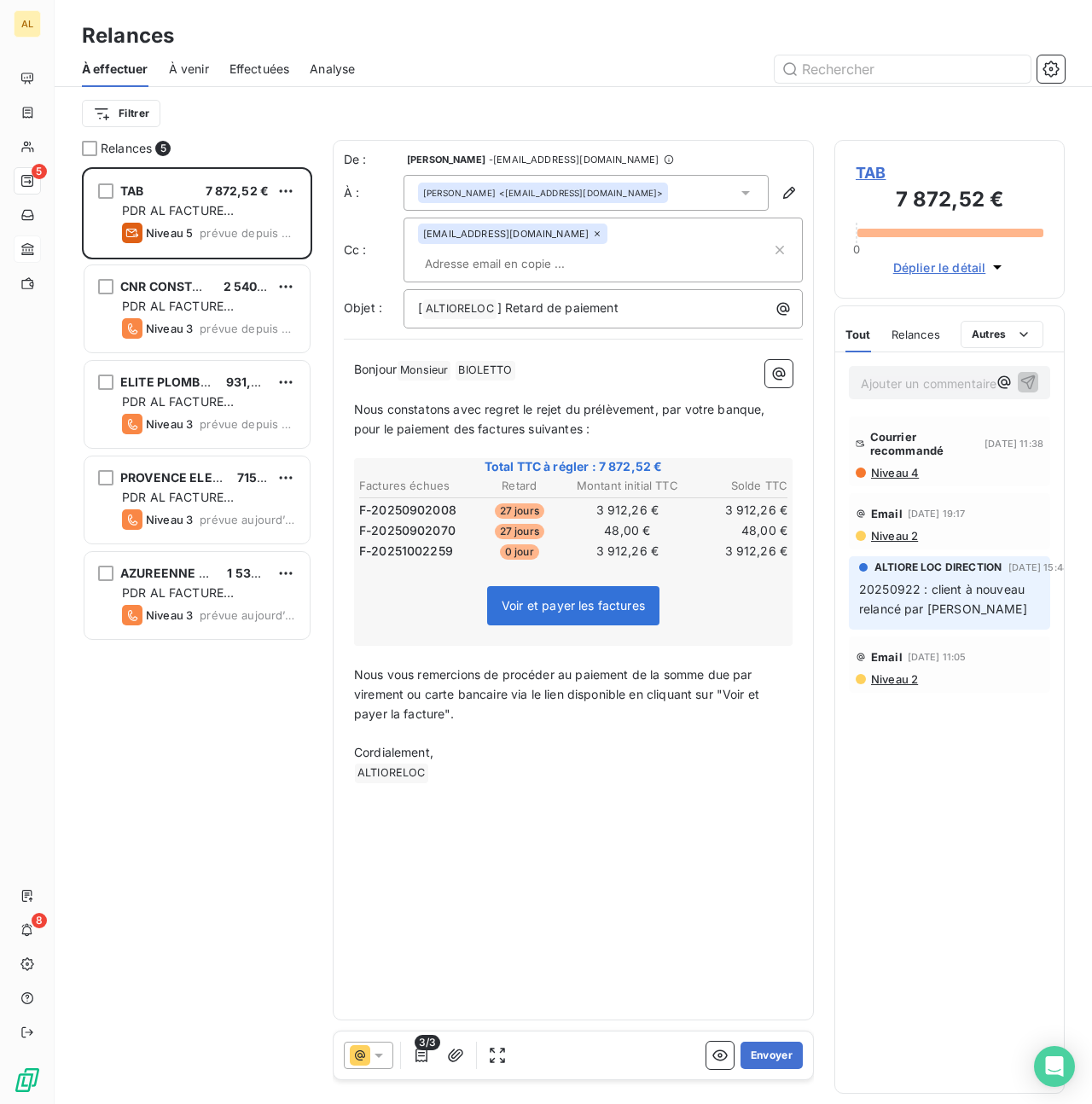
click at [157, 715] on div "TAB 7 872,52 € PDR AL FACTURE LOYER Niveau 5 prévue depuis 4 jours CNR CONSTRUC…" at bounding box center [197, 635] width 230 height 937
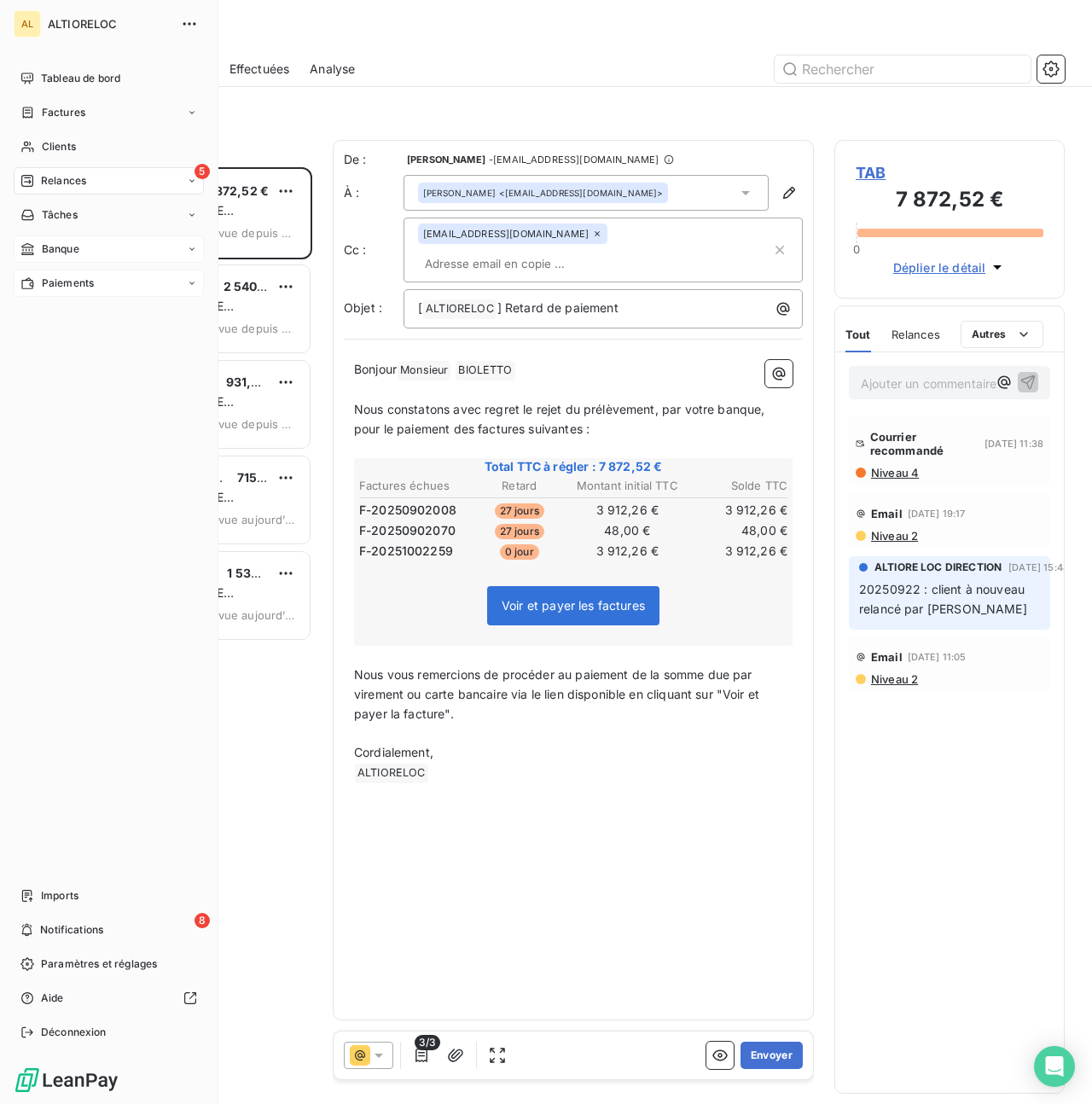
click at [44, 279] on span "Paiements" at bounding box center [68, 284] width 52 height 16
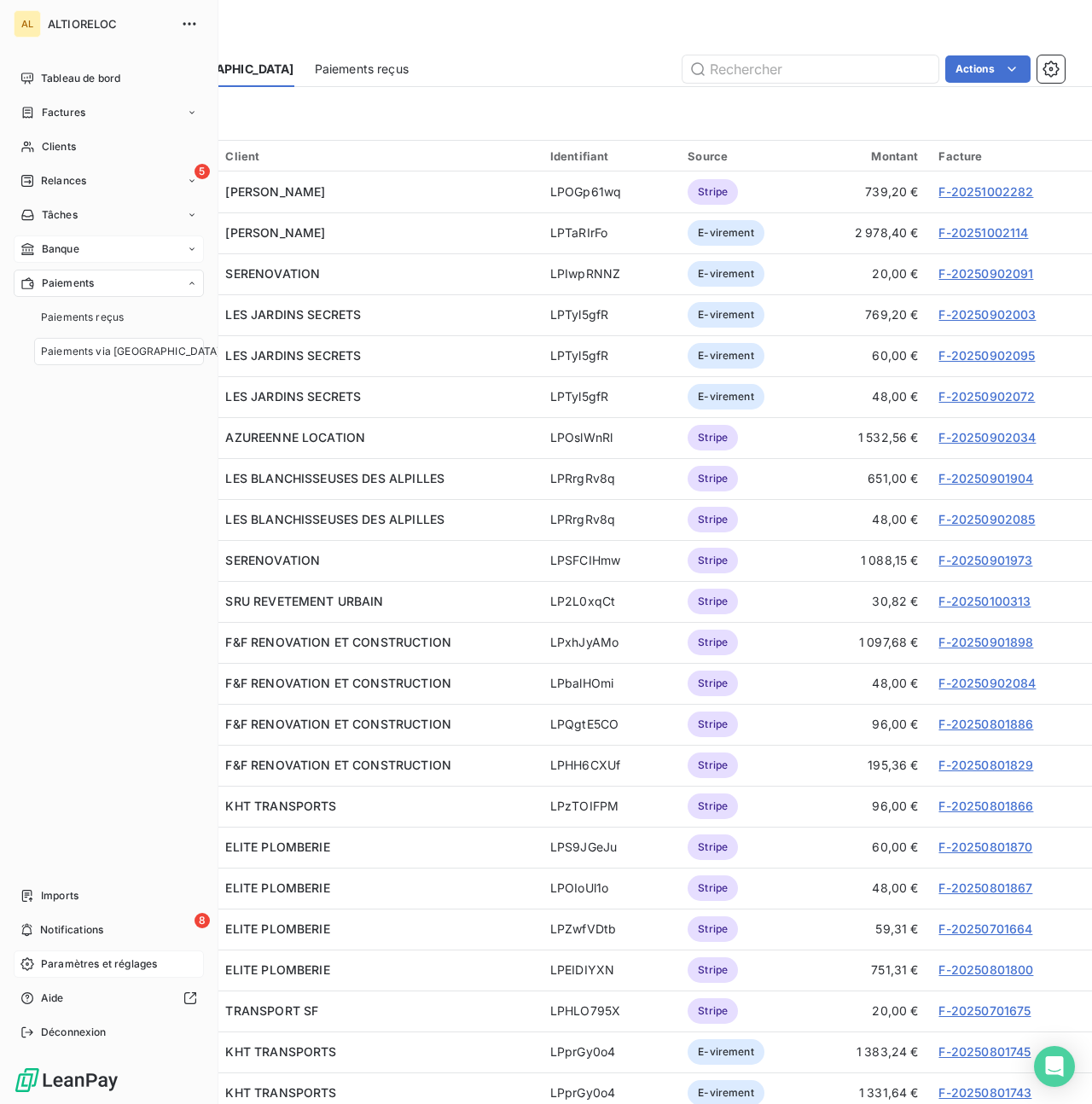
click at [68, 965] on span "Paramètres et réglages" at bounding box center [99, 964] width 116 height 16
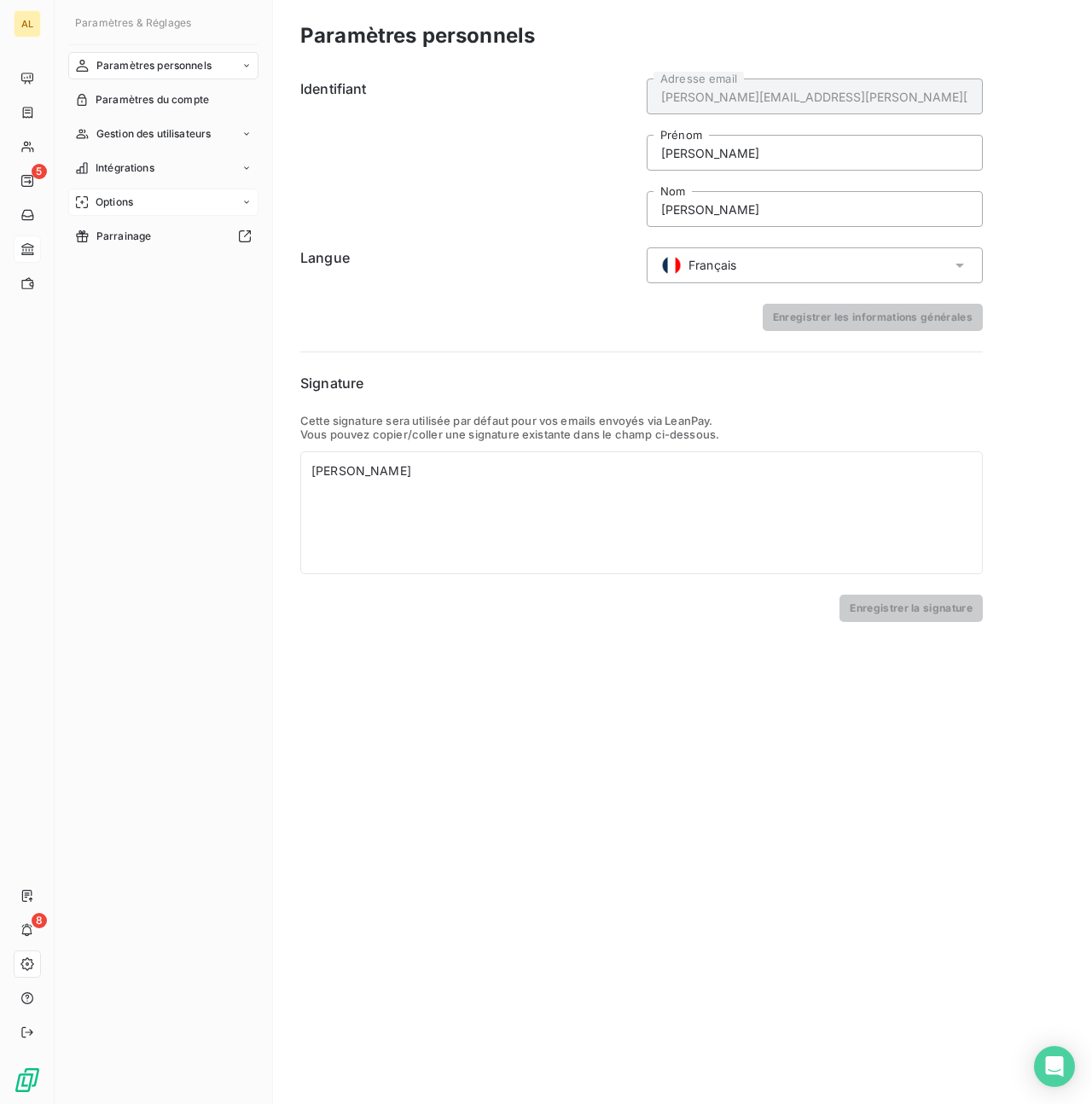
click at [120, 197] on span "Options" at bounding box center [114, 203] width 37 height 16
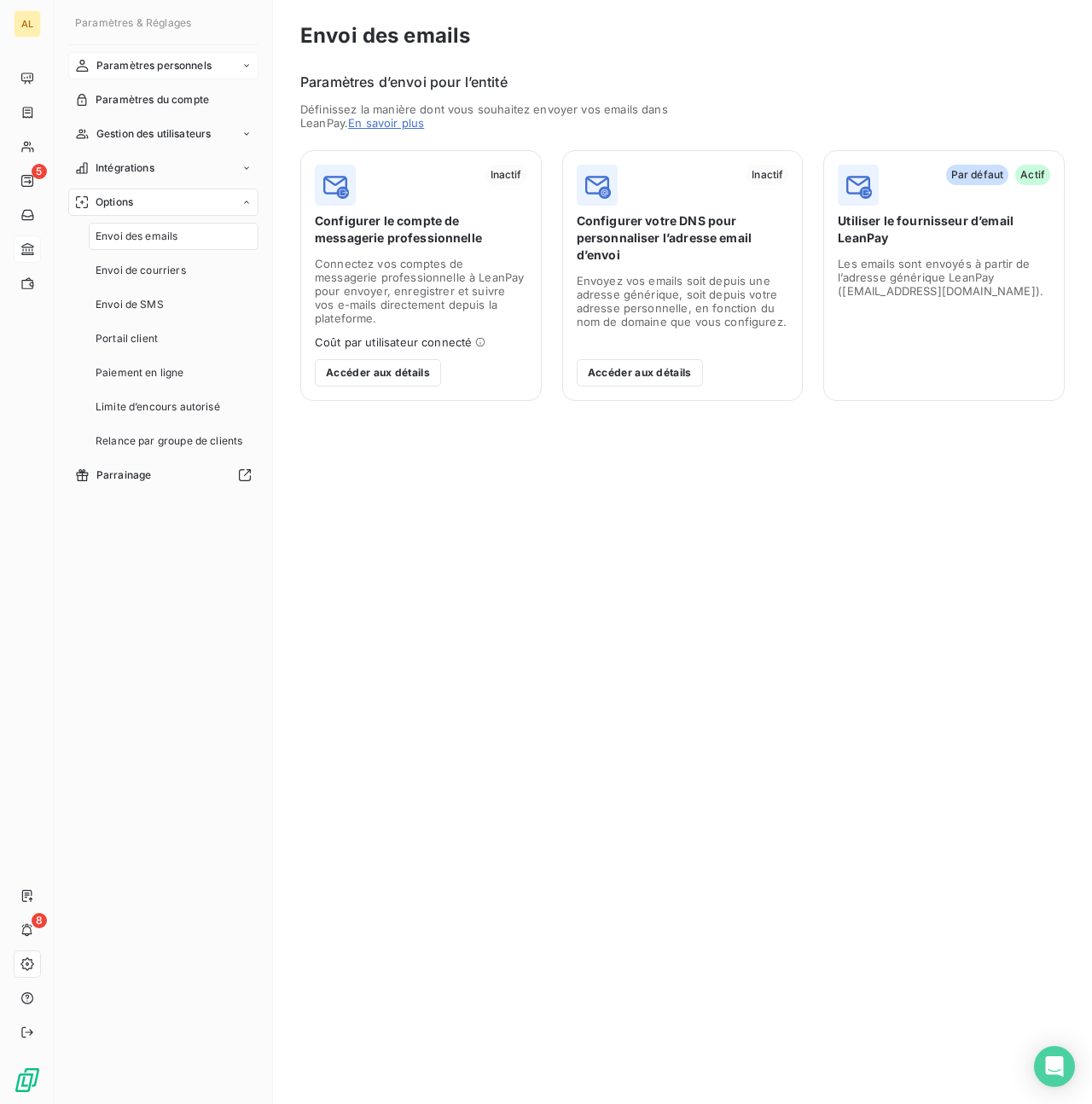
click at [160, 58] on span "Paramètres personnels" at bounding box center [155, 66] width 115 height 16
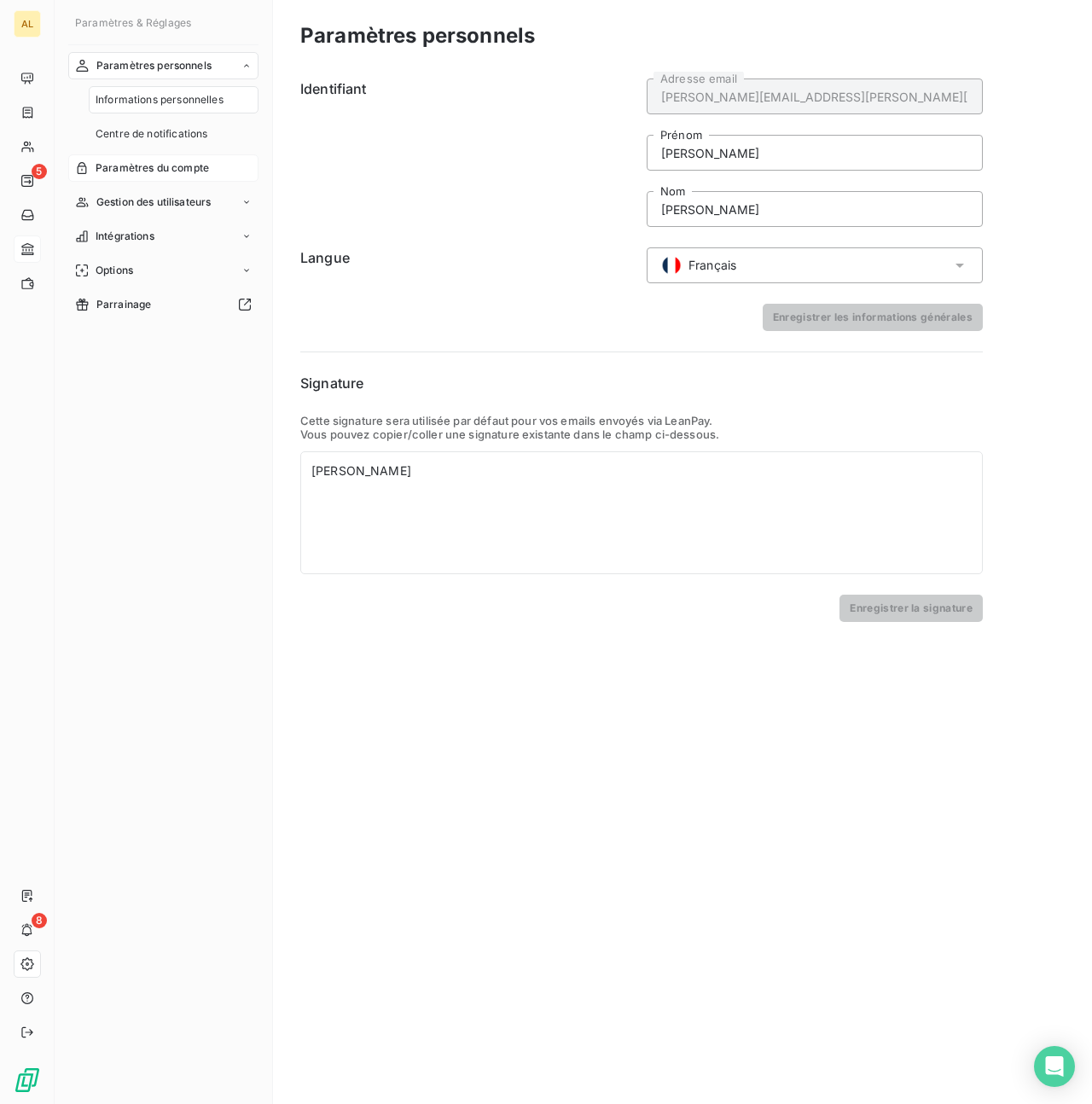
click at [149, 163] on span "Paramètres du compte" at bounding box center [153, 168] width 114 height 16
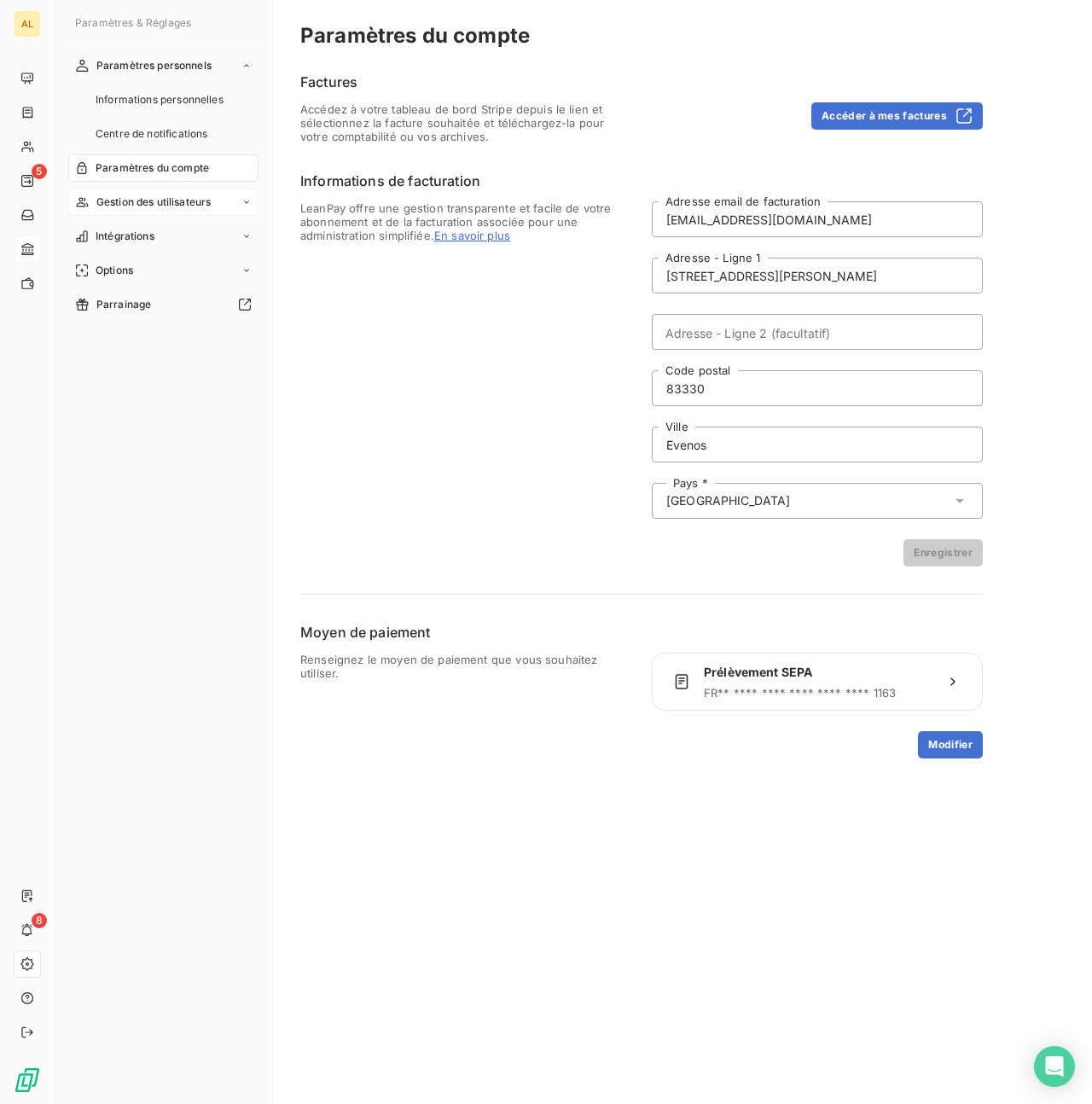
click at [190, 200] on span "Gestion des utilisateurs" at bounding box center [155, 203] width 115 height 16
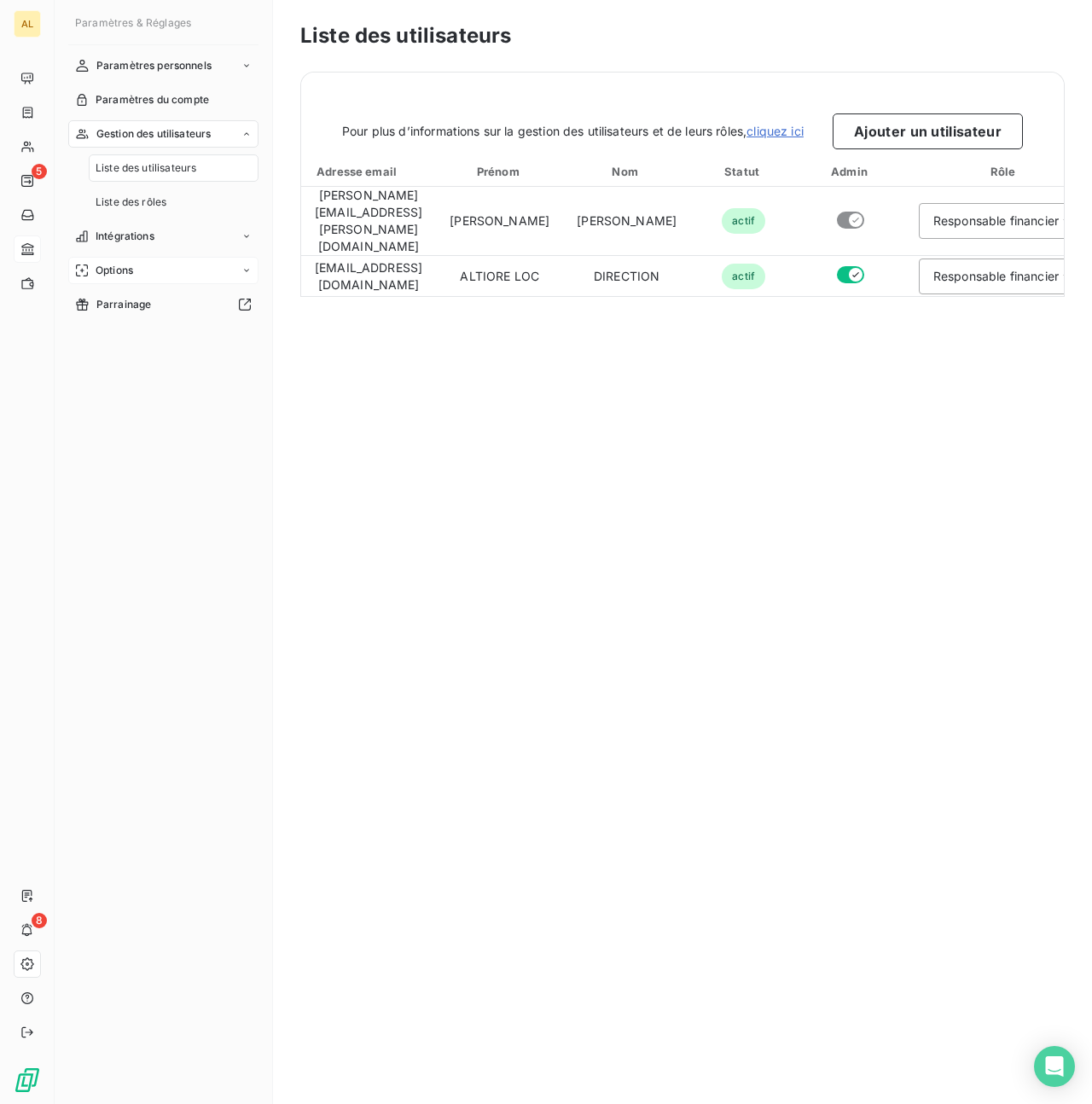
click at [124, 268] on span "Options" at bounding box center [114, 271] width 37 height 16
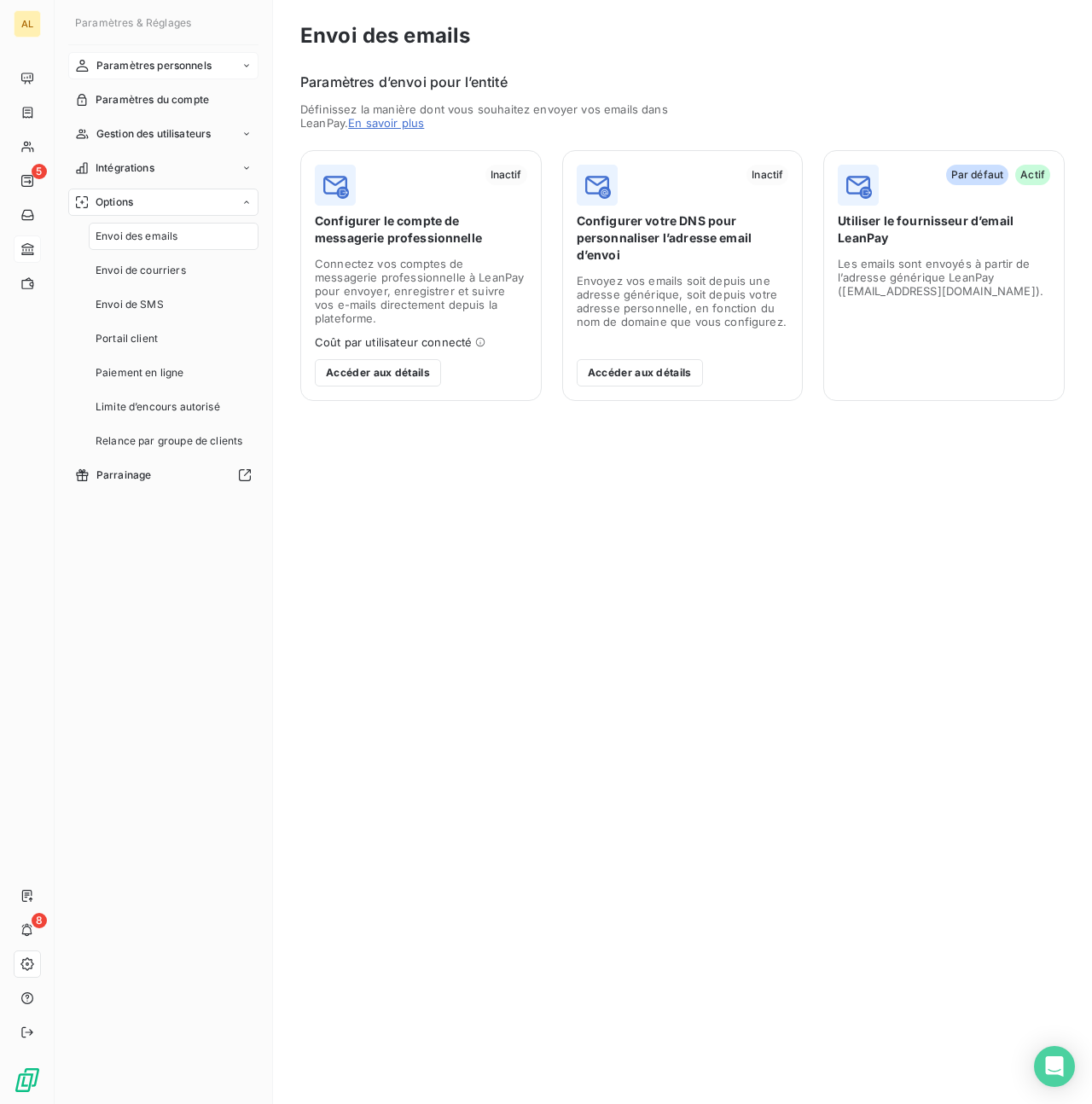
click at [157, 69] on span "Paramètres personnels" at bounding box center [155, 66] width 115 height 16
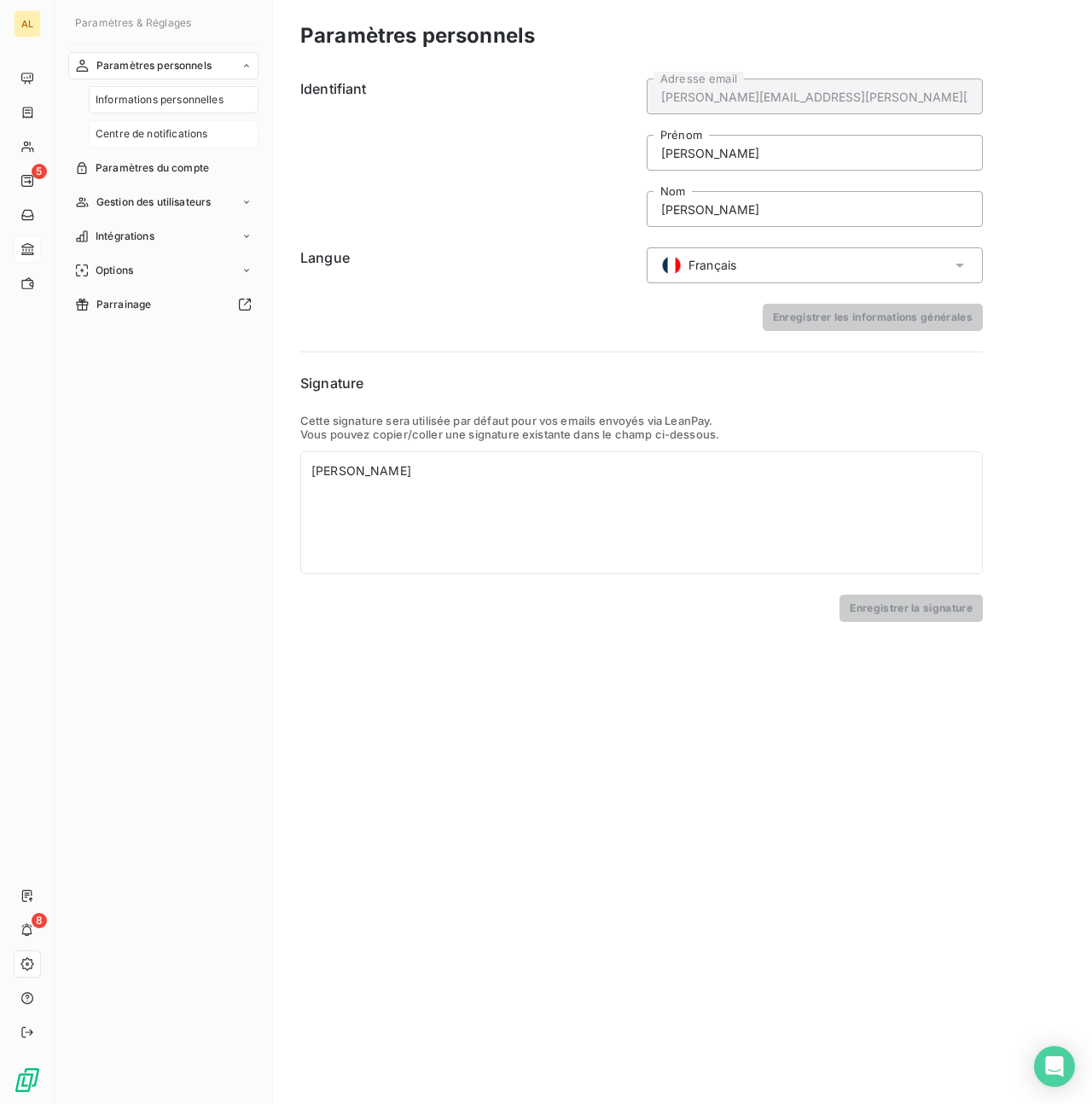
click at [165, 139] on span "Centre de notifications" at bounding box center [152, 134] width 112 height 16
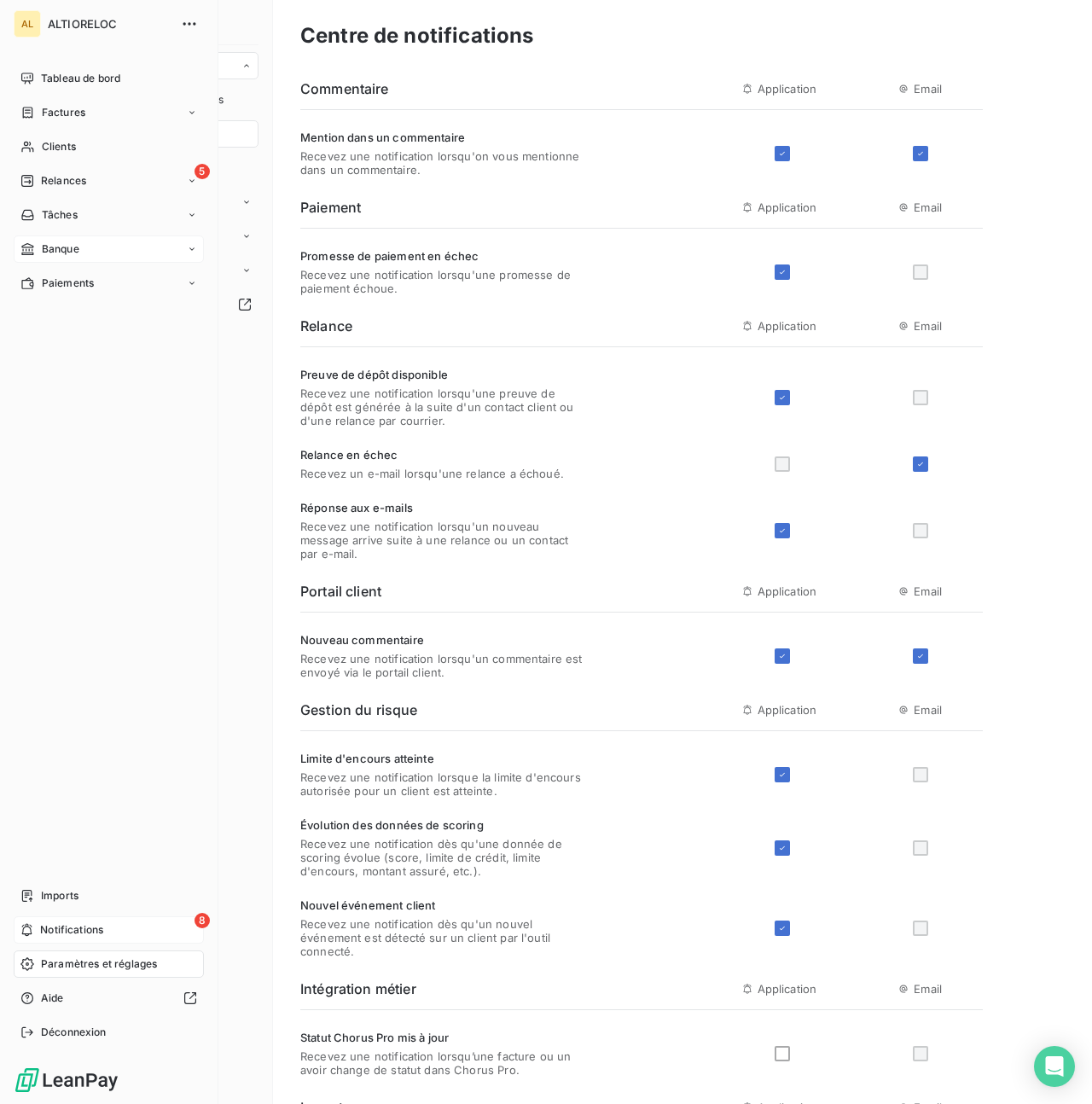
click at [44, 930] on span "Notifications" at bounding box center [71, 931] width 64 height 16
